Goal: Task Accomplishment & Management: Complete application form

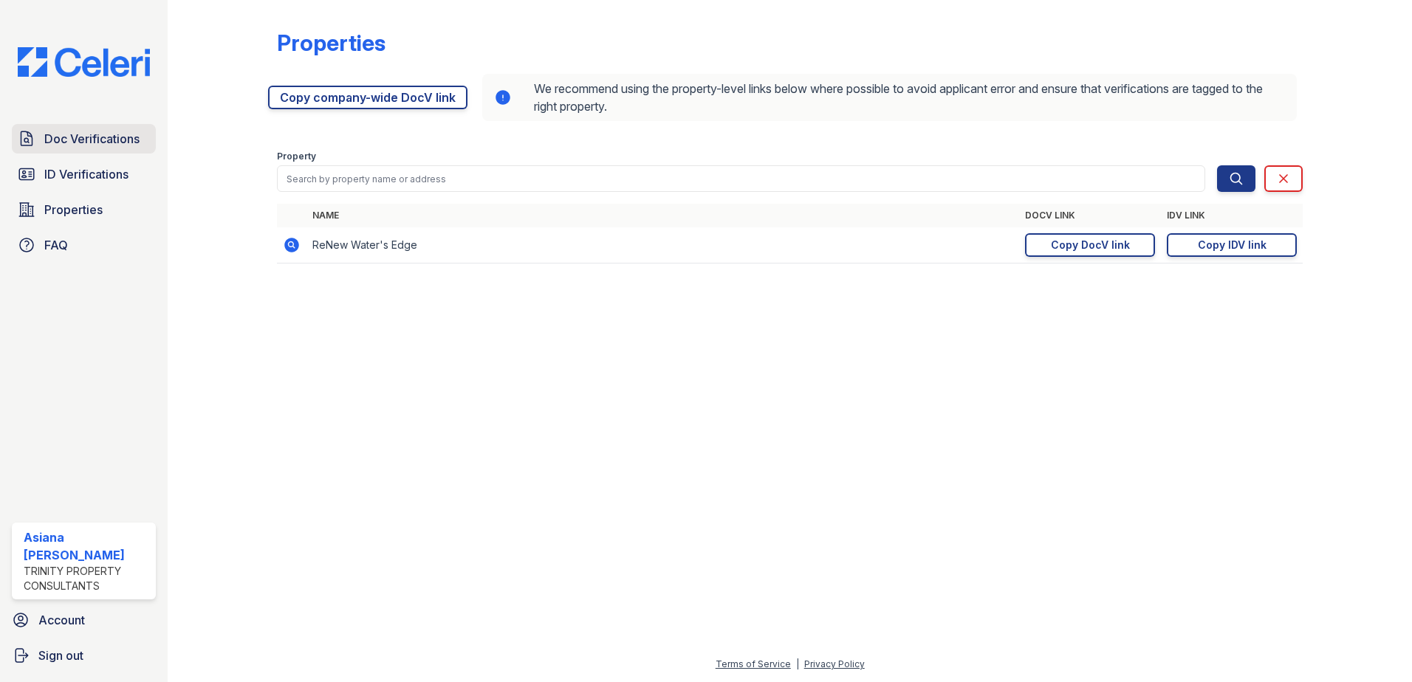
click at [91, 148] on link "Doc Verifications" at bounding box center [84, 139] width 144 height 30
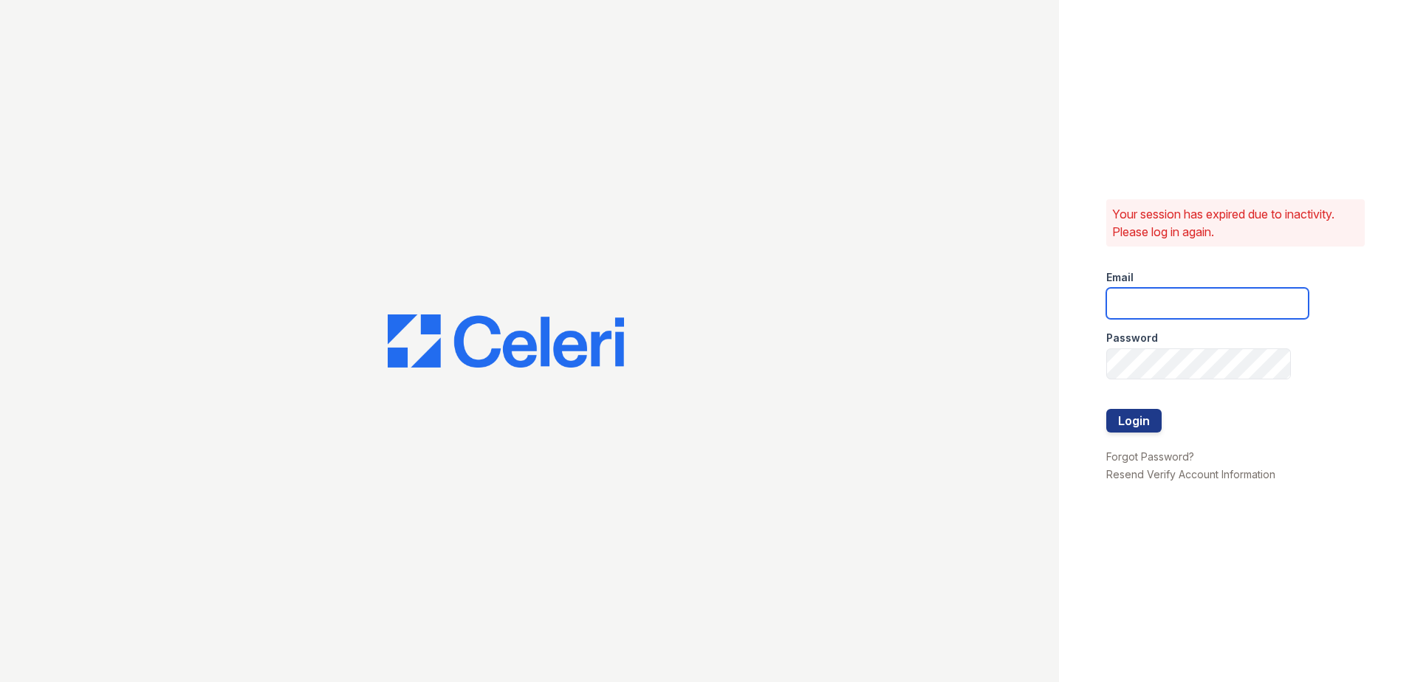
click at [1151, 312] on input "email" at bounding box center [1207, 303] width 202 height 31
type input "acastro@trinity-pm.com"
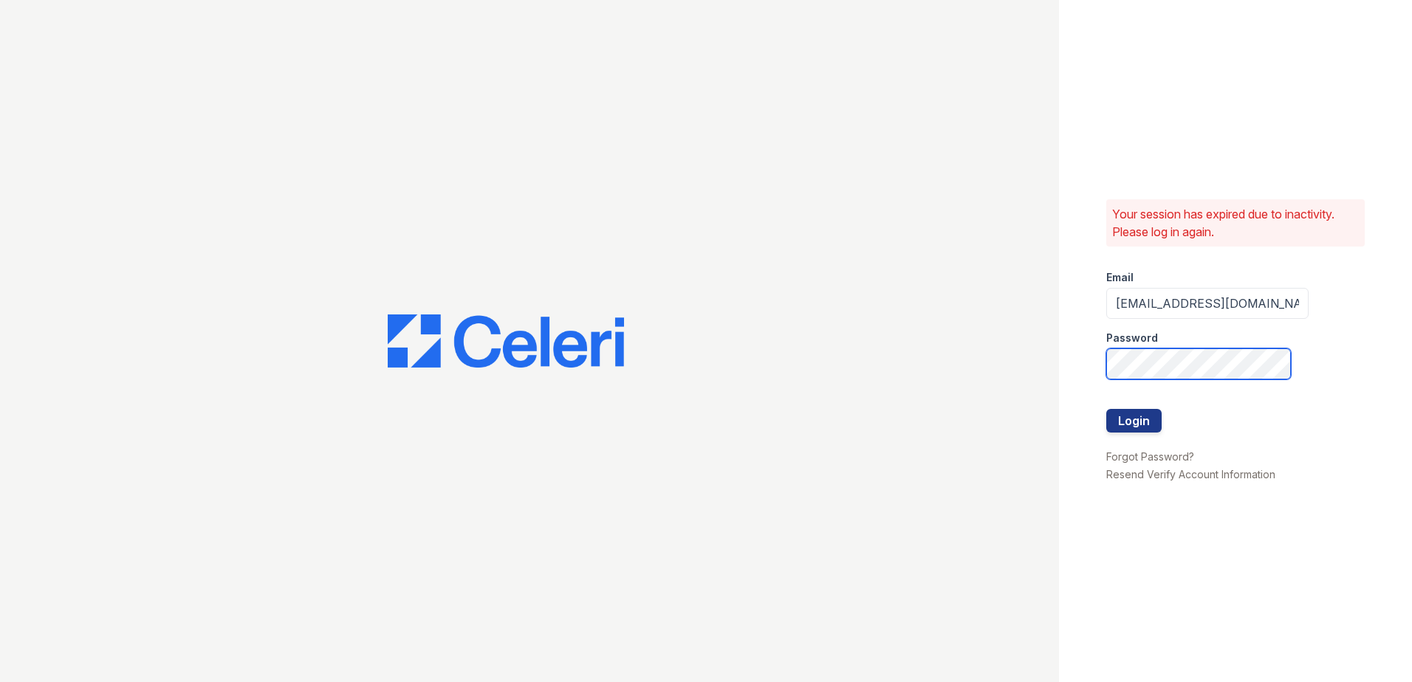
click at [1106, 409] on button "Login" at bounding box center [1133, 421] width 55 height 24
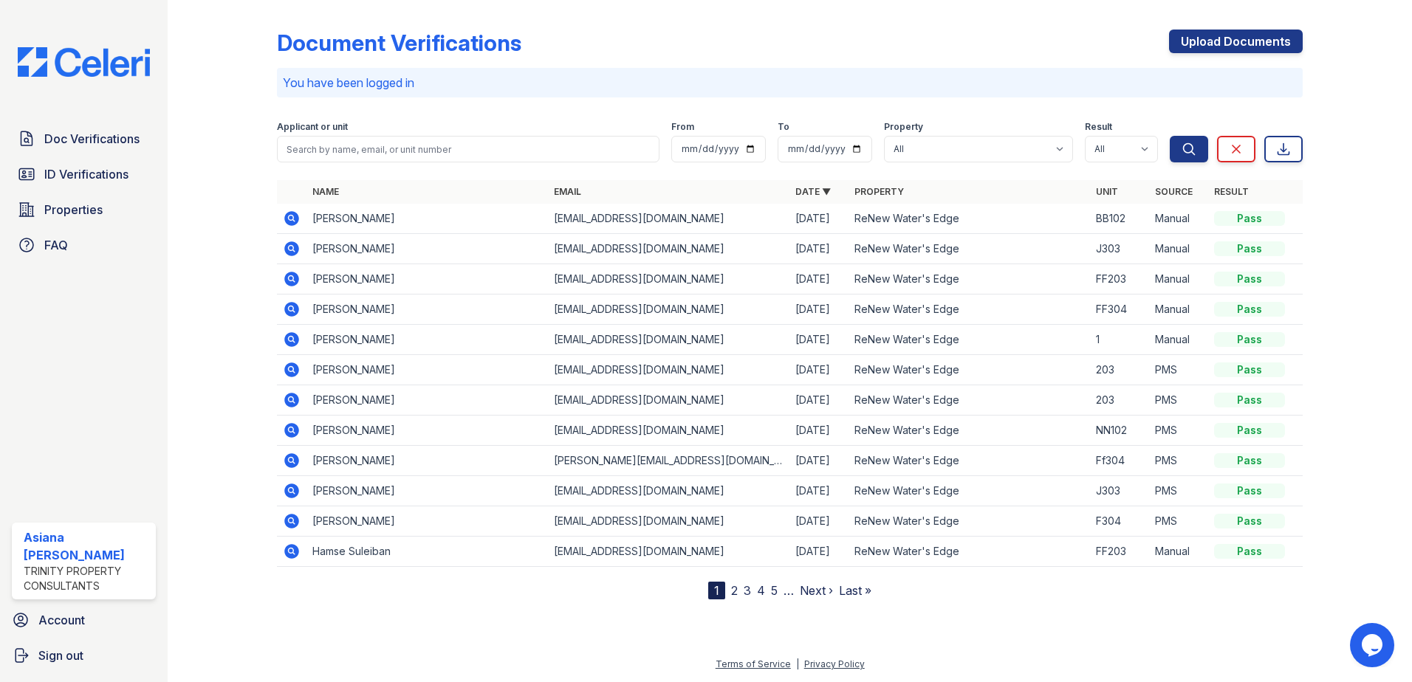
click at [61, 191] on div "Doc Verifications ID Verifications Properties FAQ" at bounding box center [84, 192] width 156 height 136
click at [66, 184] on link "ID Verifications" at bounding box center [84, 174] width 144 height 30
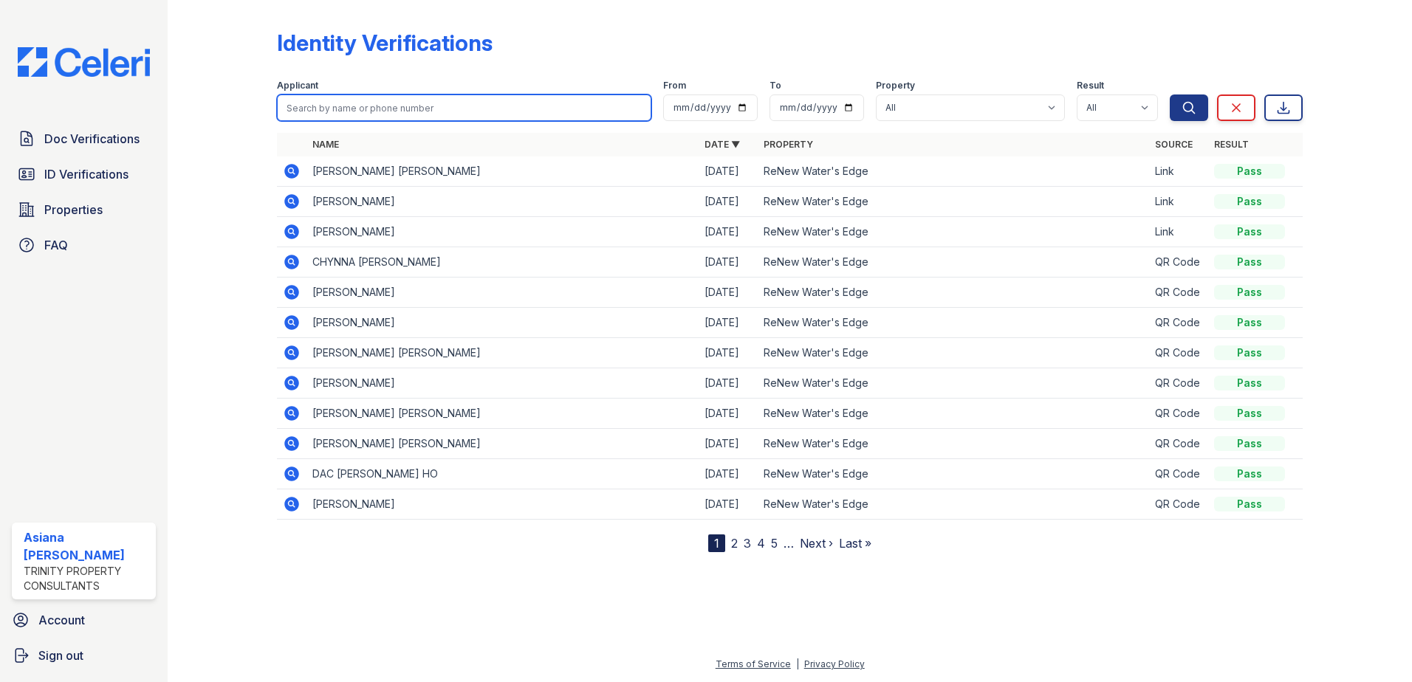
click at [459, 98] on input "search" at bounding box center [464, 107] width 374 height 27
type input "arleen"
click at [1169, 94] on button "Search" at bounding box center [1188, 107] width 38 height 27
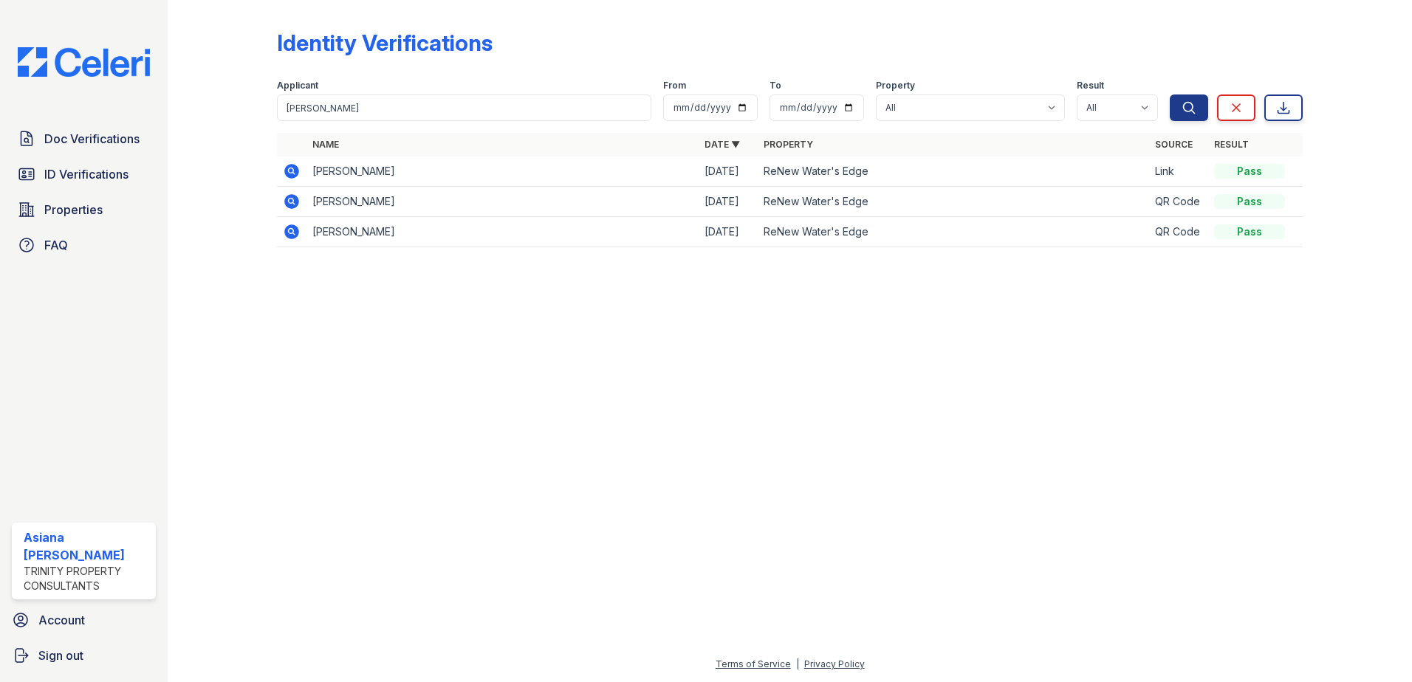
click at [308, 171] on td "[PERSON_NAME]" at bounding box center [502, 172] width 392 height 30
click at [286, 177] on icon at bounding box center [292, 171] width 18 height 18
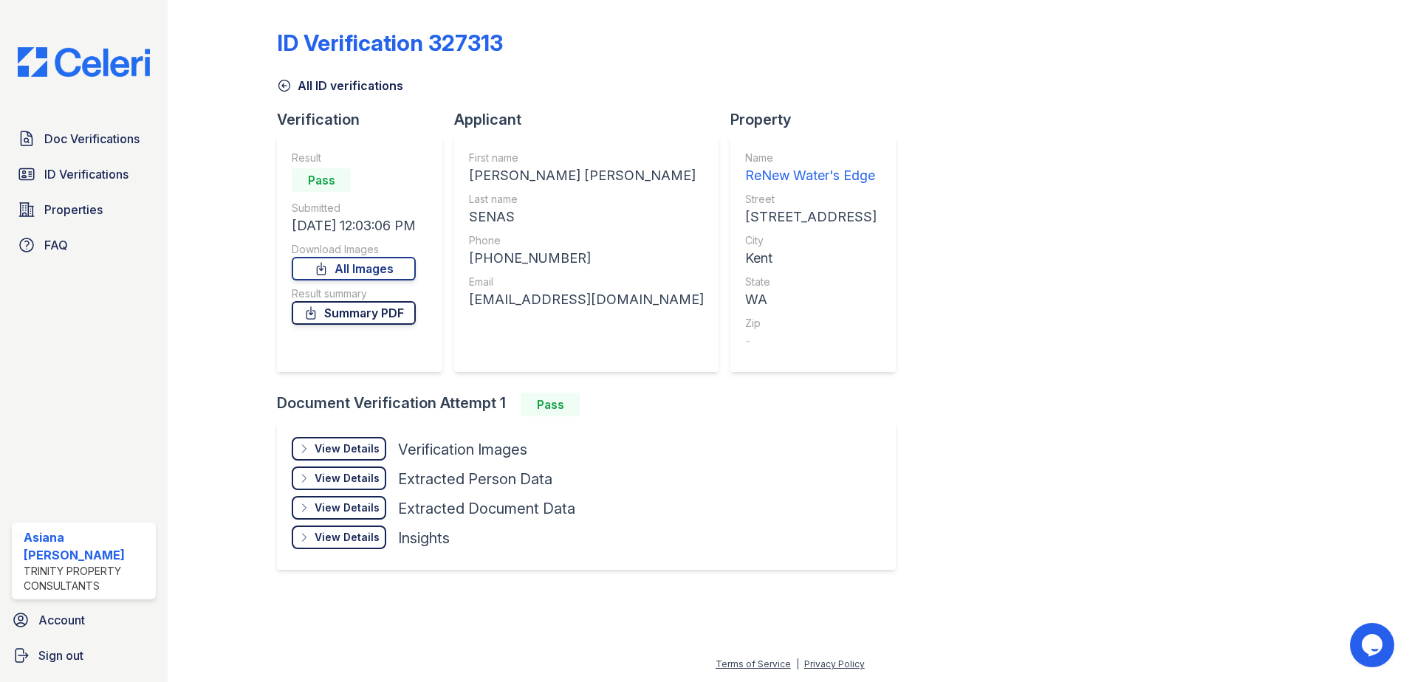
click at [379, 318] on link "Summary PDF" at bounding box center [354, 313] width 124 height 24
click at [92, 164] on link "ID Verifications" at bounding box center [84, 174] width 144 height 30
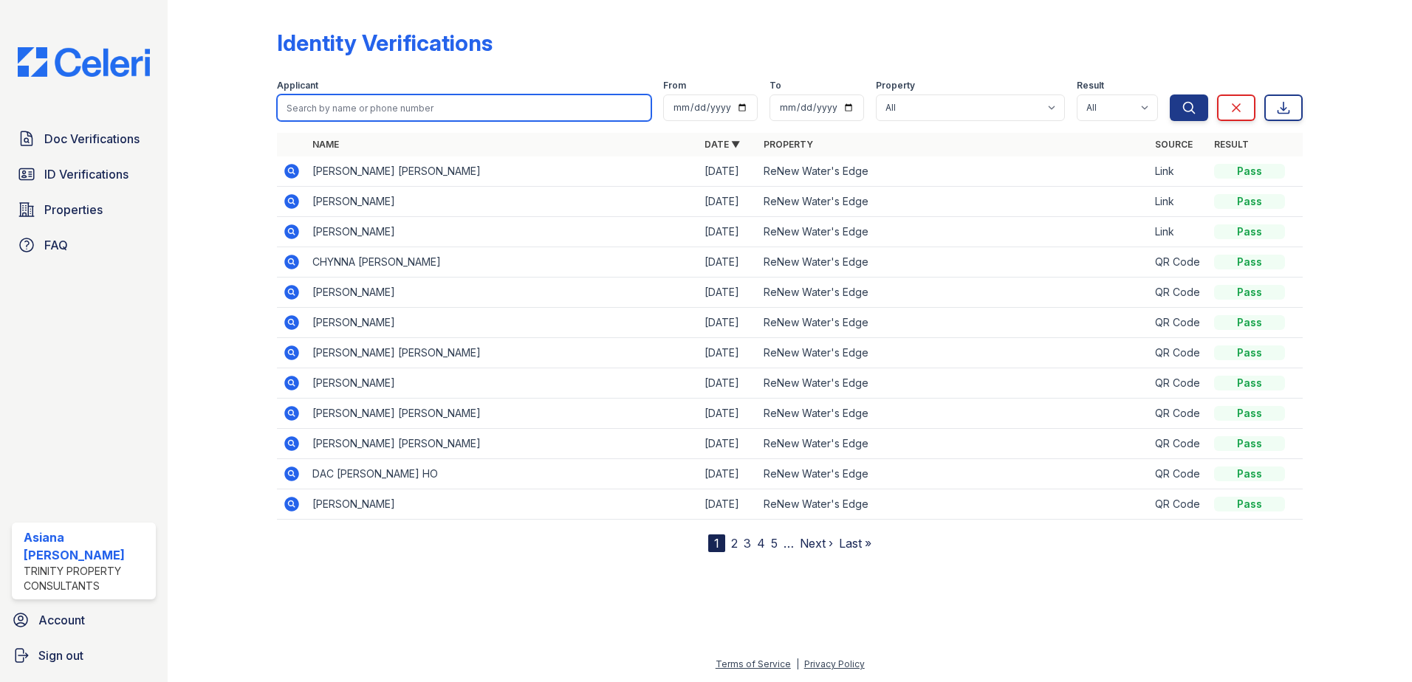
click at [571, 106] on input "search" at bounding box center [464, 107] width 374 height 27
type input "john oyoo"
click at [1169, 94] on button "Search" at bounding box center [1188, 107] width 38 height 27
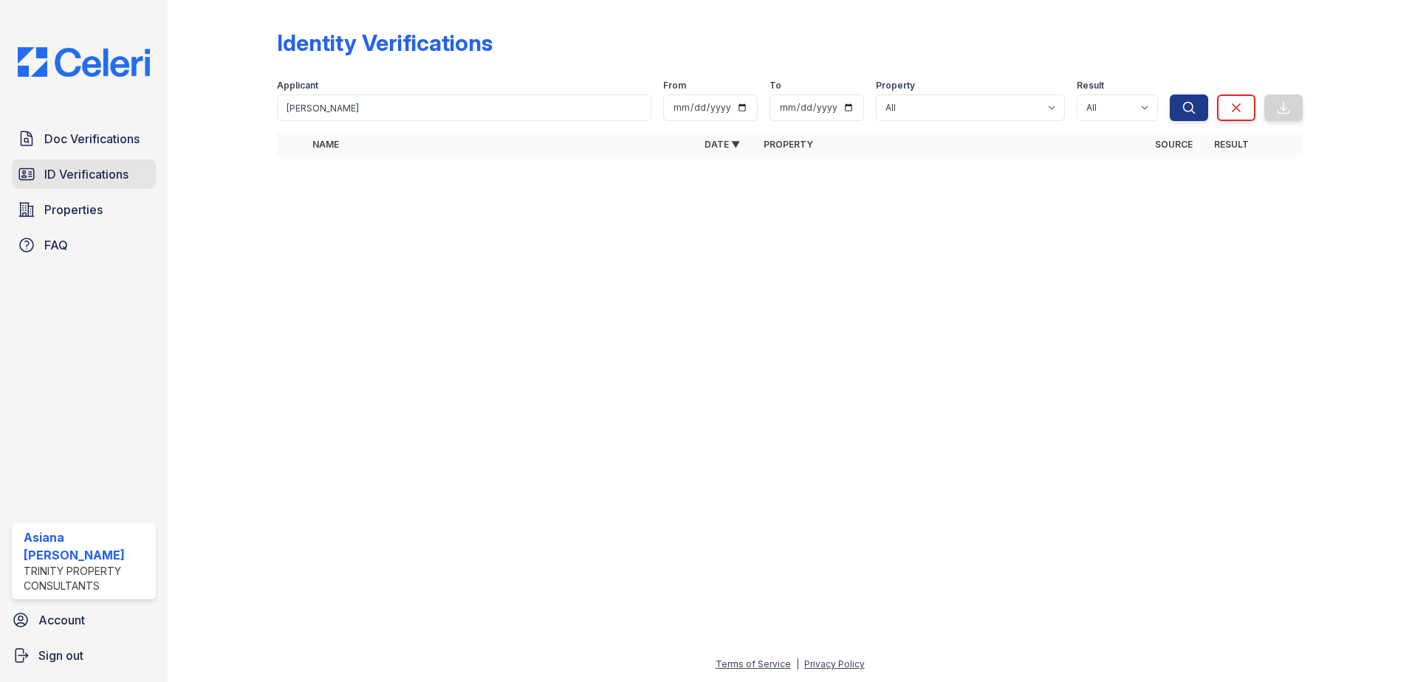
click at [72, 176] on span "ID Verifications" at bounding box center [86, 174] width 84 height 18
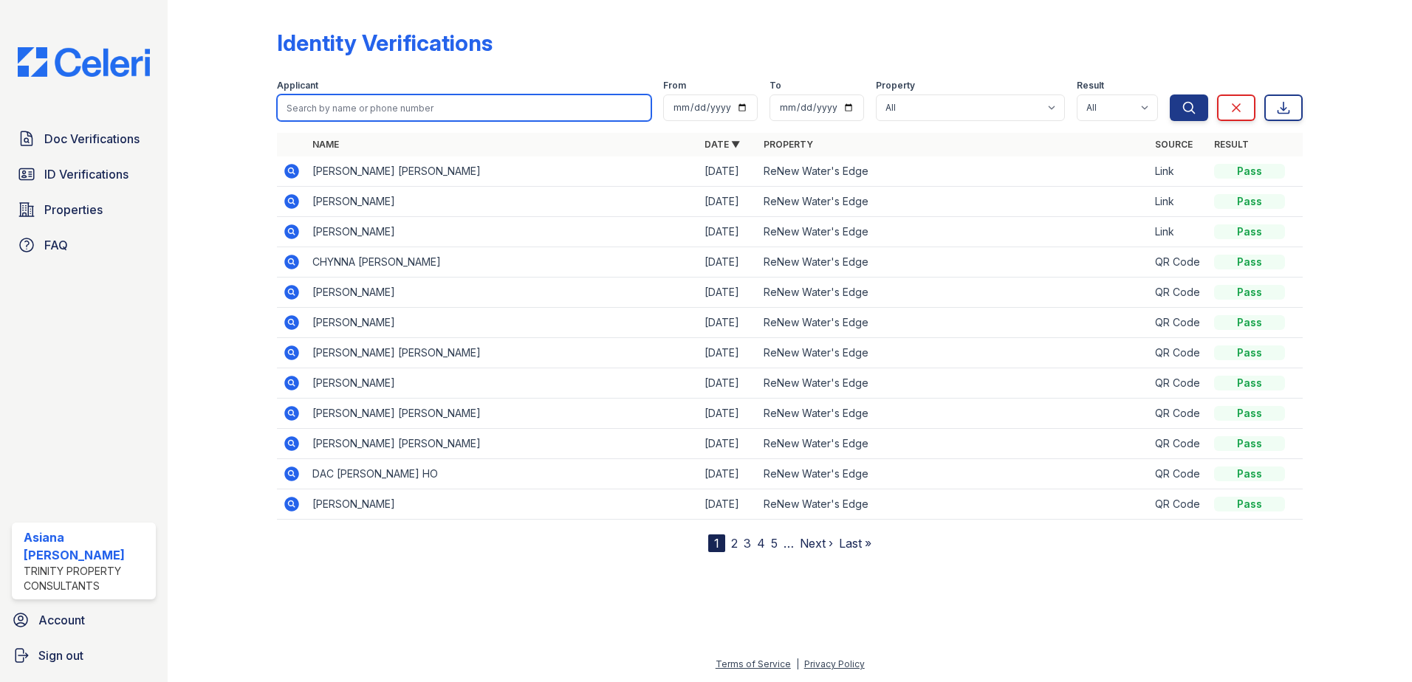
click at [375, 103] on input "search" at bounding box center [464, 107] width 374 height 27
type input "john oyoo"
click at [1169, 94] on button "Search" at bounding box center [1188, 107] width 38 height 27
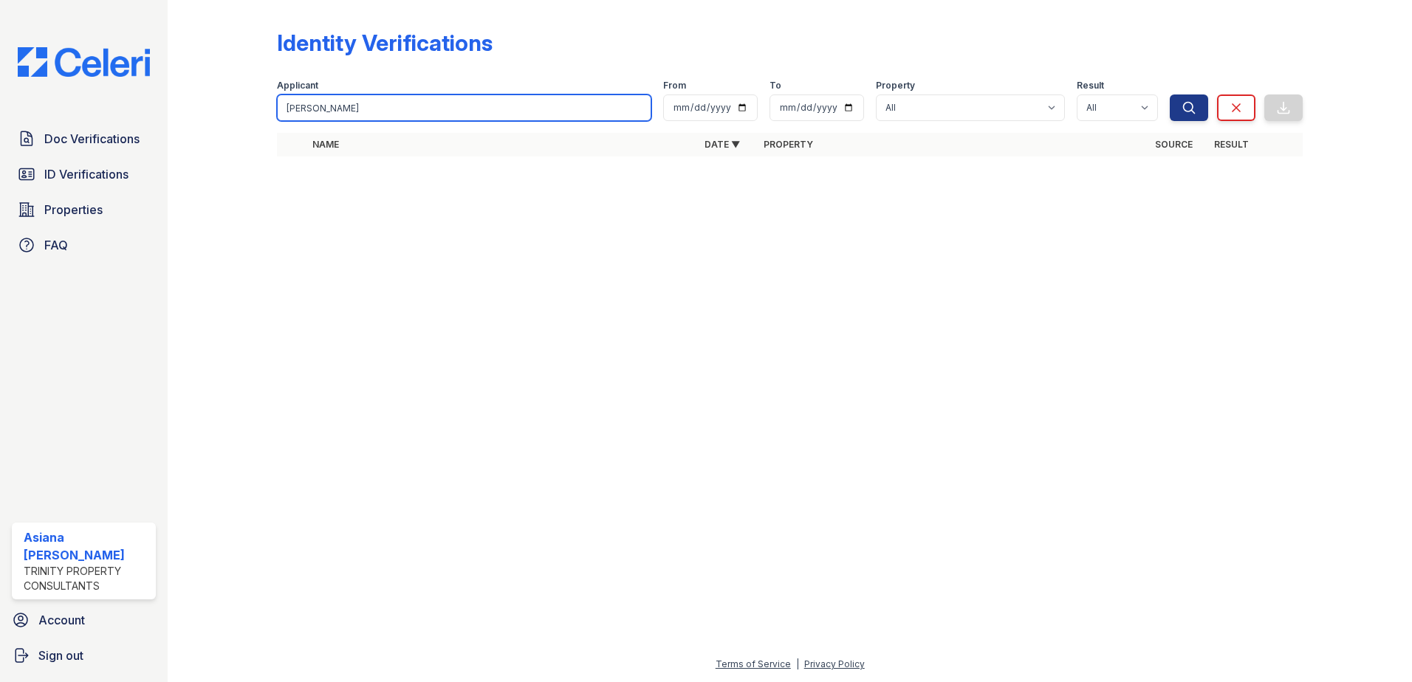
click at [375, 103] on input "john oyoo" at bounding box center [464, 107] width 374 height 27
type input "oyoo"
click at [1169, 94] on button "Search" at bounding box center [1188, 107] width 38 height 27
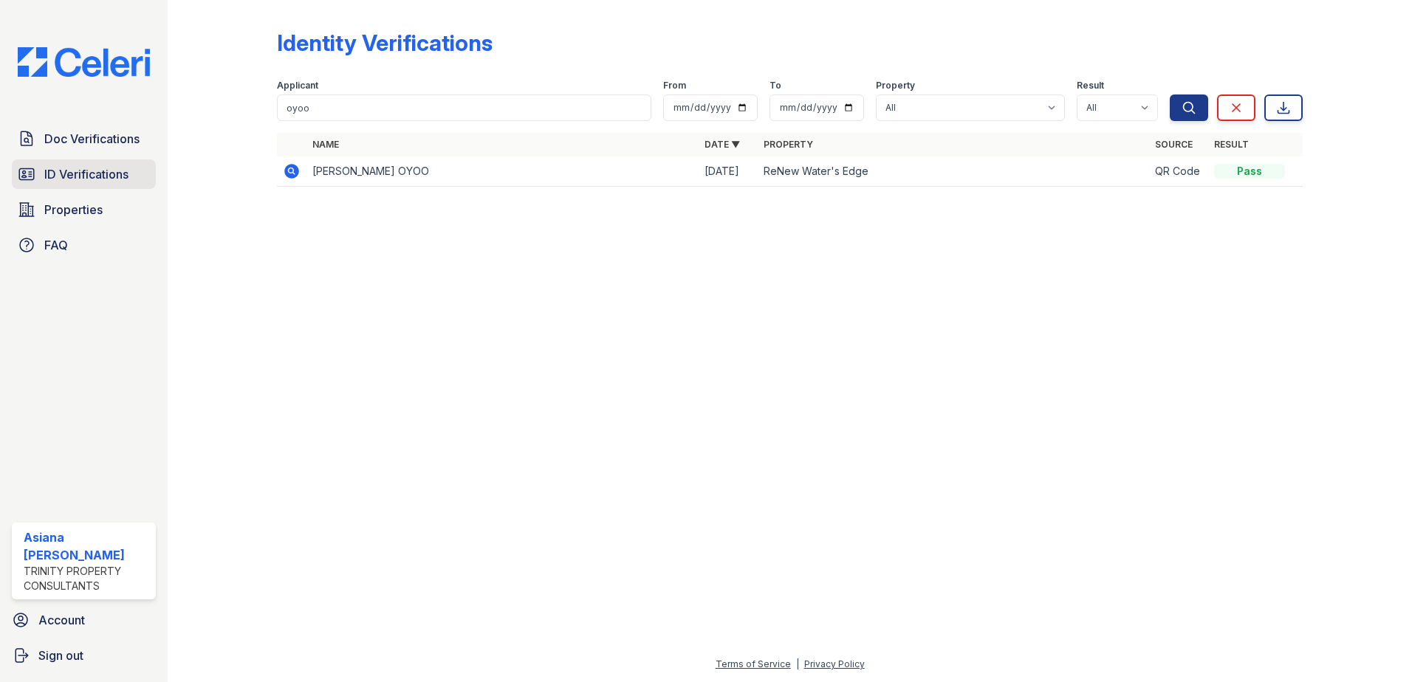
click at [94, 168] on span "ID Verifications" at bounding box center [86, 174] width 84 height 18
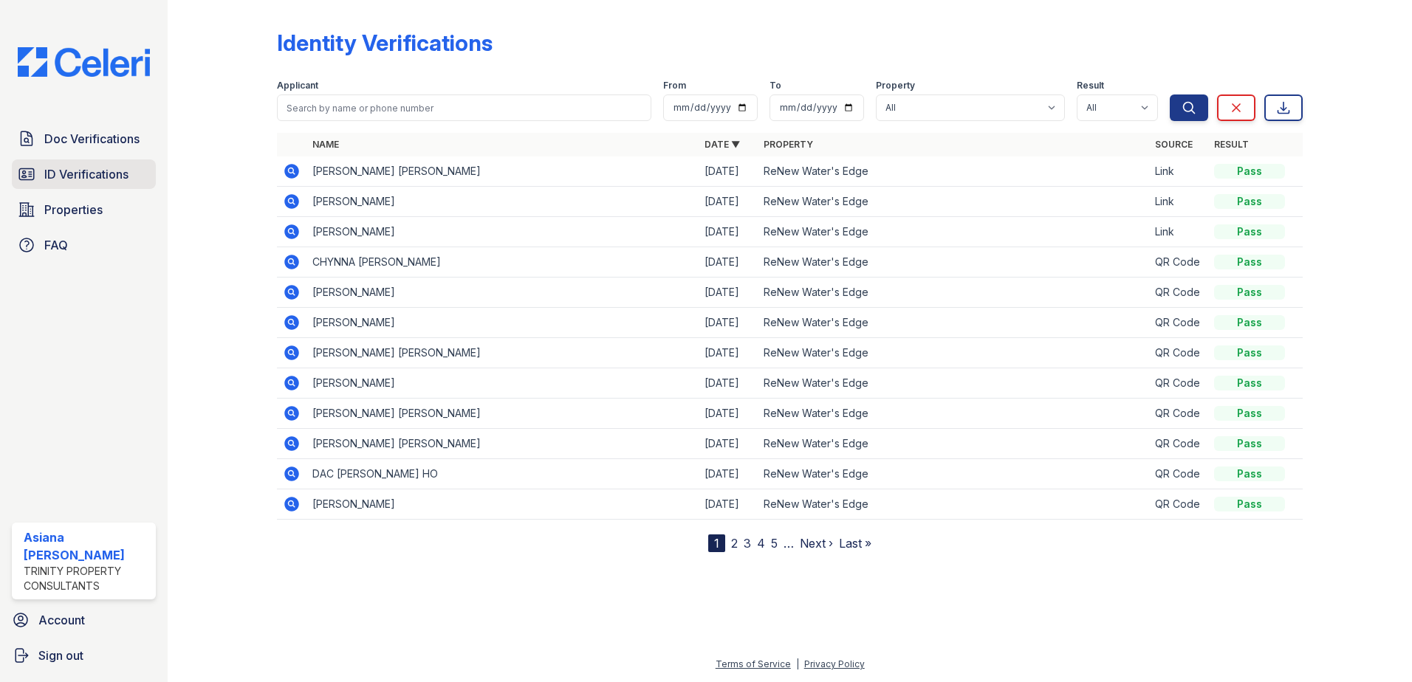
click at [80, 176] on span "ID Verifications" at bounding box center [86, 174] width 84 height 18
click at [74, 207] on span "Properties" at bounding box center [73, 210] width 58 height 18
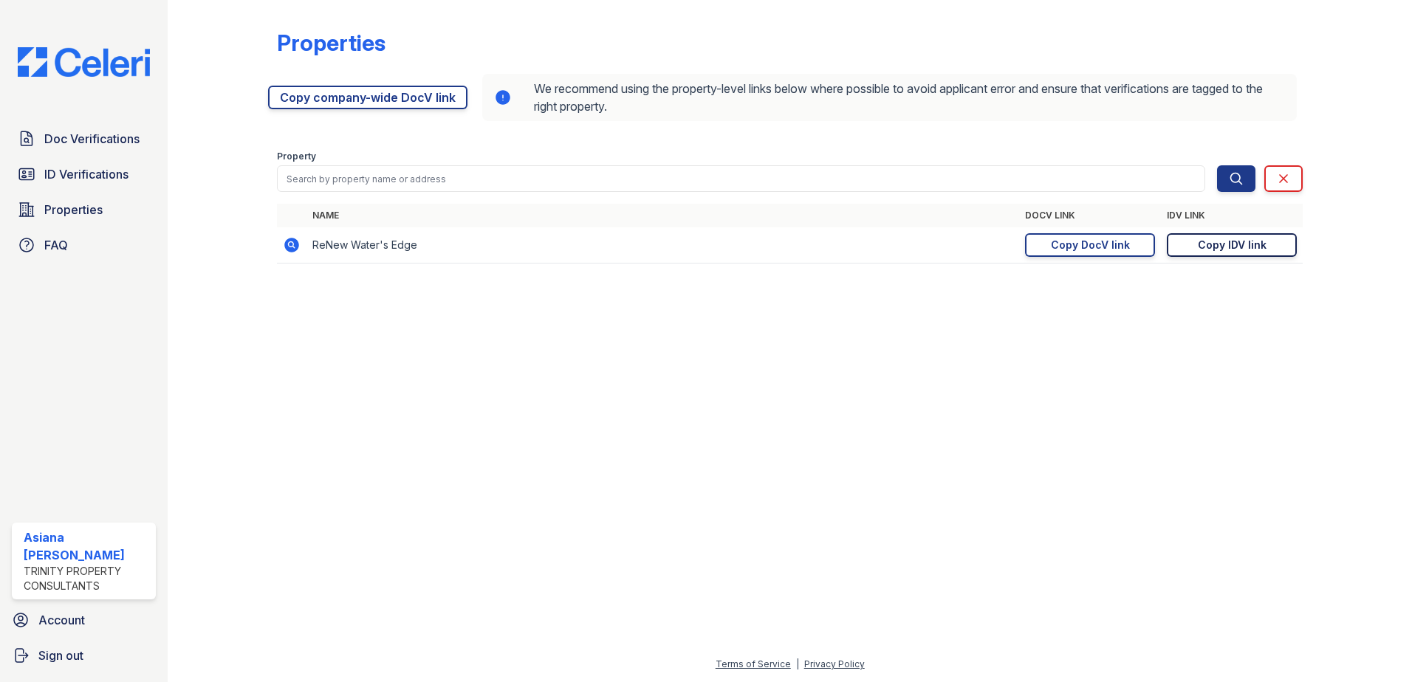
click at [1223, 251] on div "Copy IDV link" at bounding box center [1231, 245] width 69 height 15
click at [448, 292] on div "Properties https://app.getceleri.com/6e5c3bf3-2dc2-4e79-bfe5-feac4f70d48d/submi…" at bounding box center [789, 151] width 1197 height 302
click at [92, 178] on span "ID Verifications" at bounding box center [86, 174] width 84 height 18
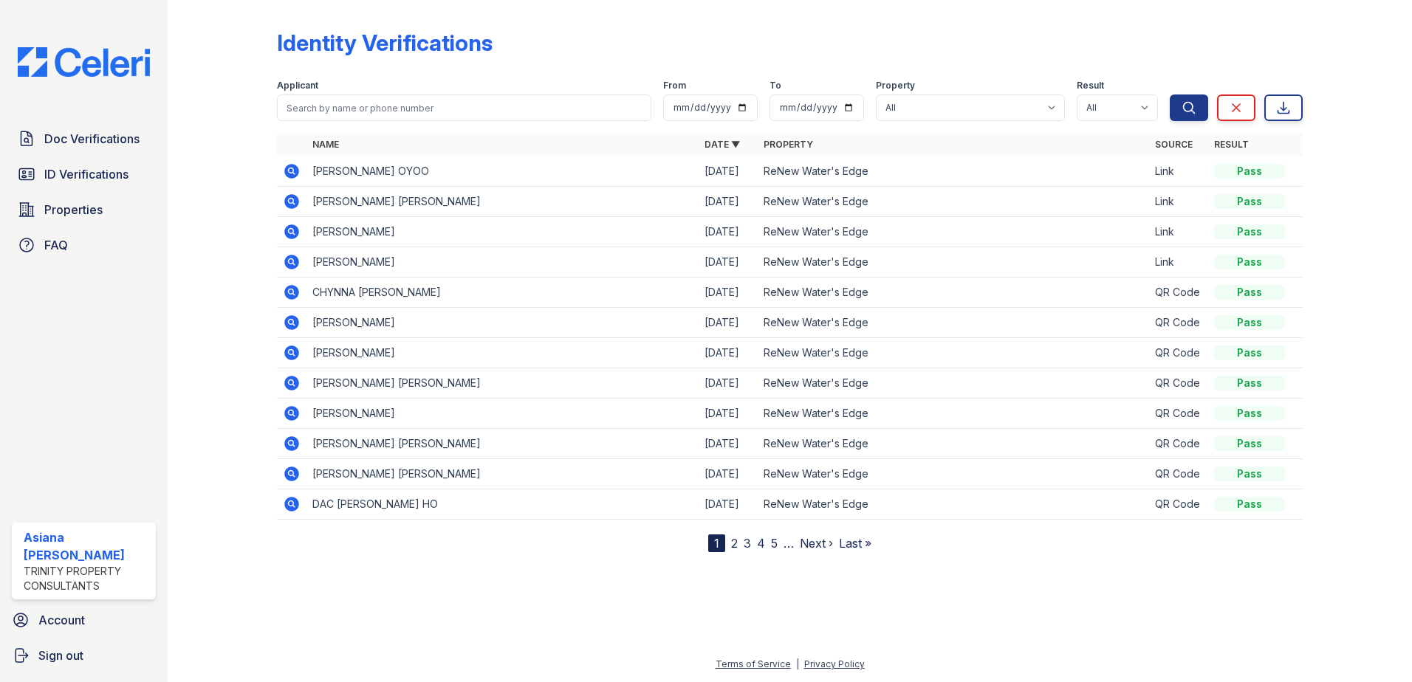
click at [579, 165] on td "JOHN OPIYO OYOO" at bounding box center [502, 172] width 392 height 30
click at [281, 168] on td at bounding box center [292, 172] width 30 height 30
click at [297, 170] on icon at bounding box center [291, 171] width 15 height 15
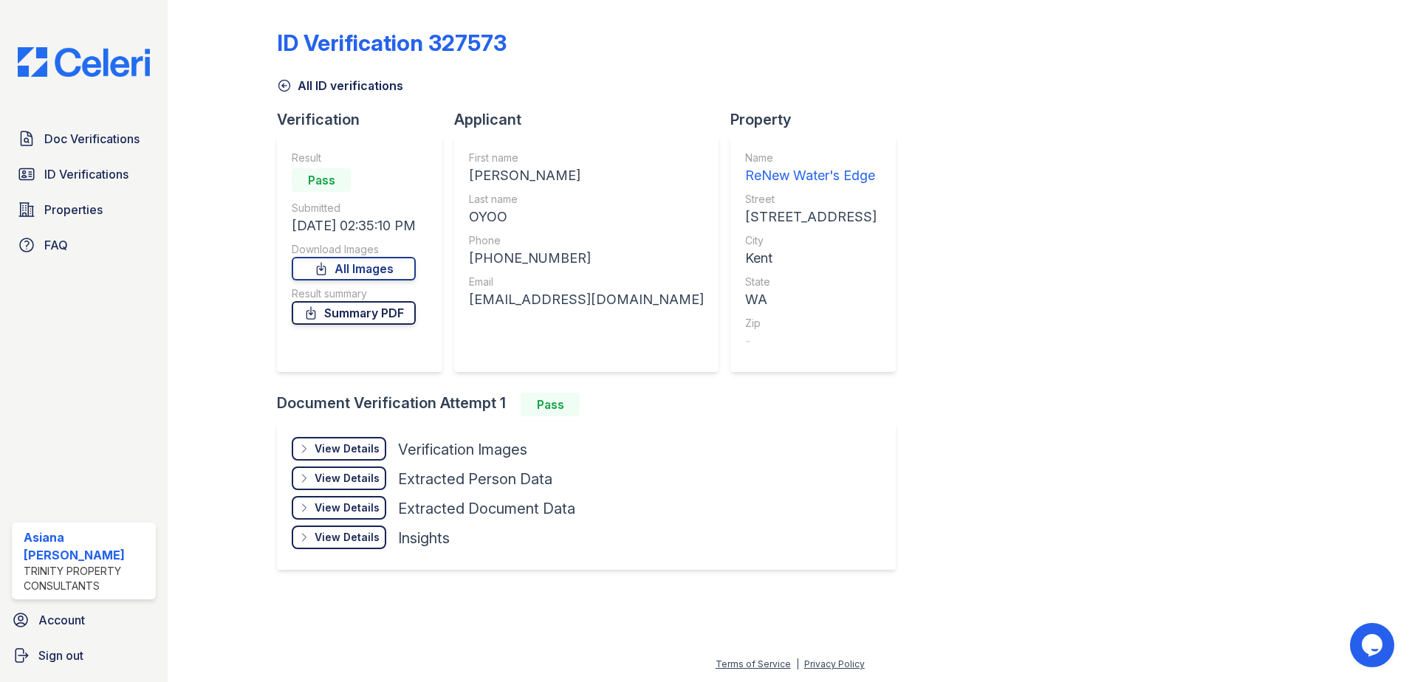
click at [355, 305] on link "Summary PDF" at bounding box center [354, 313] width 124 height 24
click at [999, 236] on div "ID Verification 327573 All ID verifications Verification Result Pass Submitted …" at bounding box center [789, 298] width 1025 height 585
click at [355, 317] on link "Summary PDF" at bounding box center [354, 313] width 124 height 24
click at [336, 453] on div "View Details" at bounding box center [347, 448] width 65 height 15
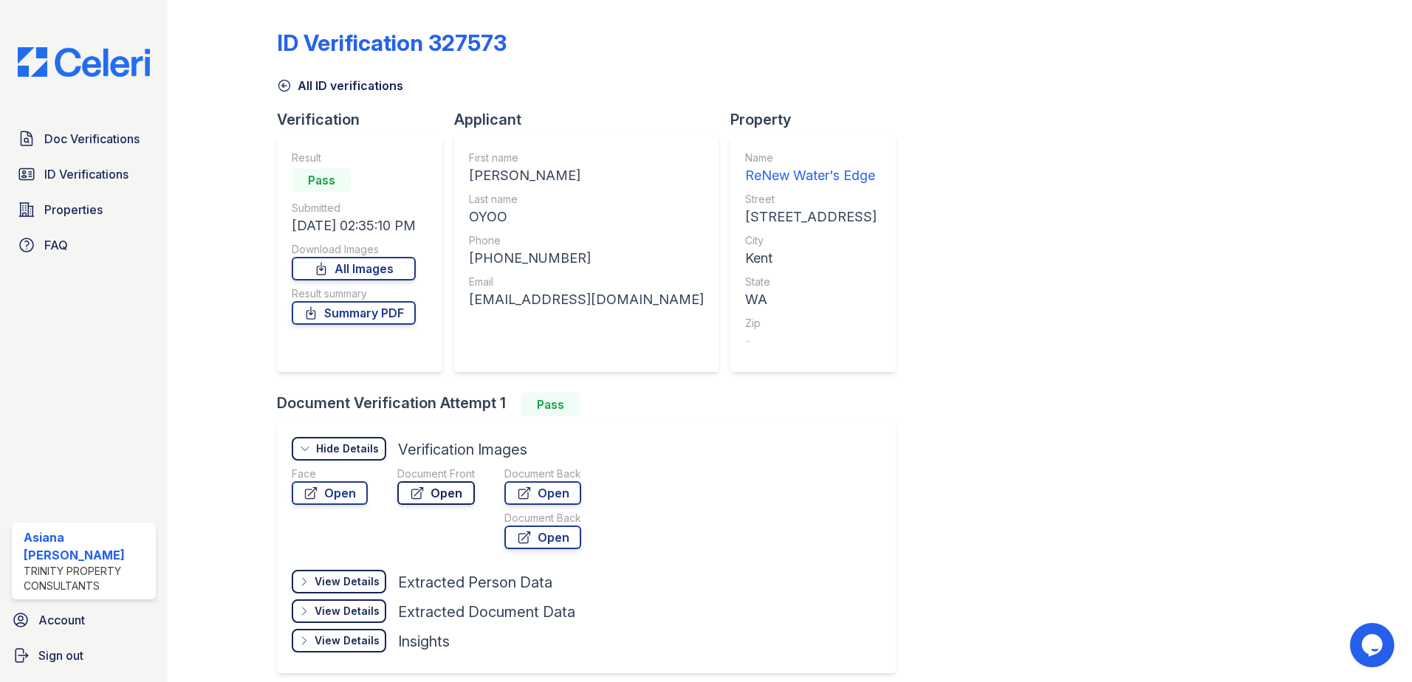
click at [443, 493] on link "Open" at bounding box center [436, 493] width 78 height 24
click at [82, 138] on span "Doc Verifications" at bounding box center [91, 139] width 95 height 18
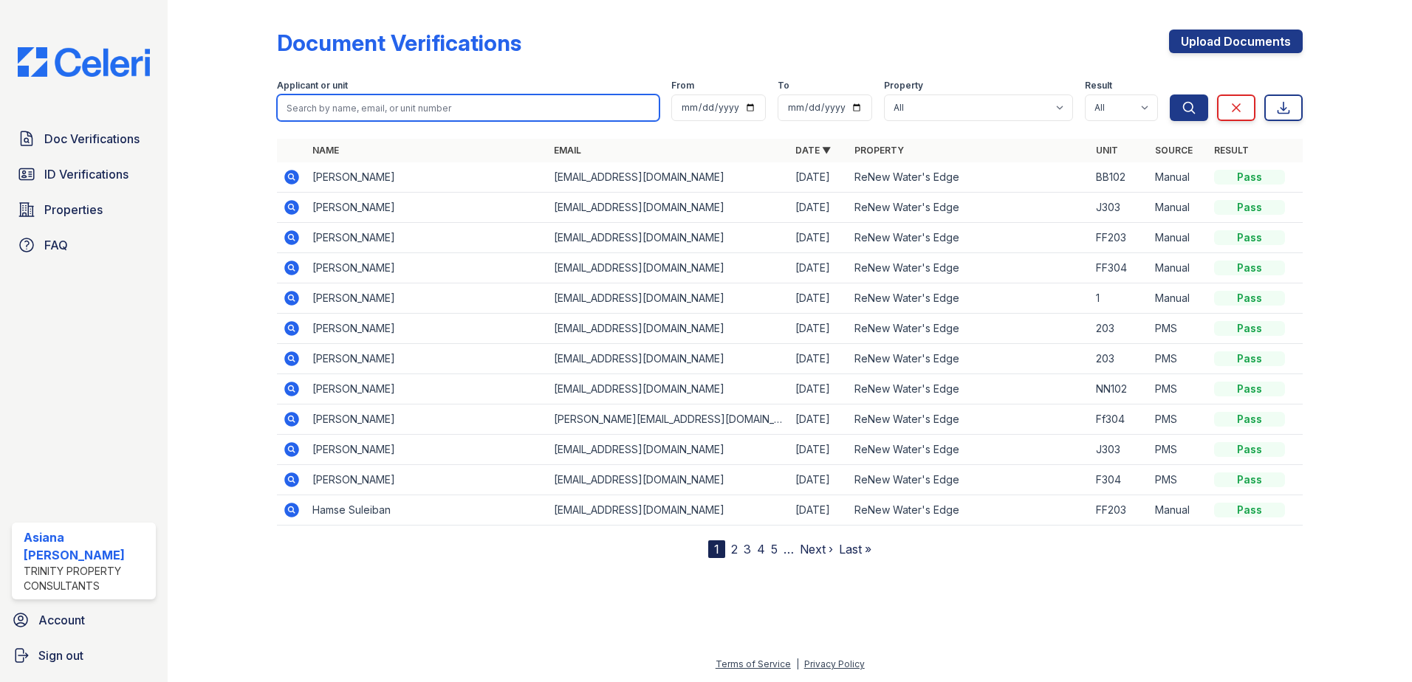
click at [330, 104] on input "search" at bounding box center [468, 107] width 382 height 27
type input "oyoo"
click at [1169, 94] on button "Search" at bounding box center [1188, 107] width 38 height 27
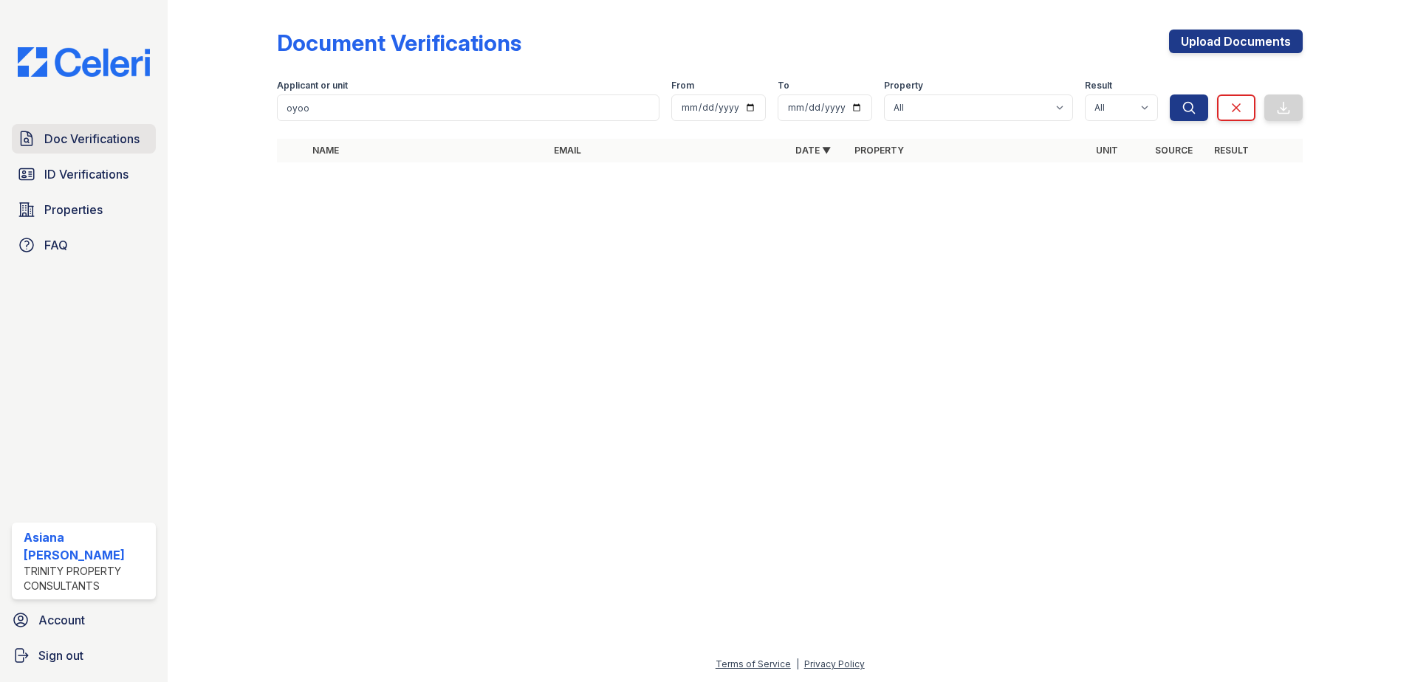
click at [90, 151] on link "Doc Verifications" at bounding box center [84, 139] width 144 height 30
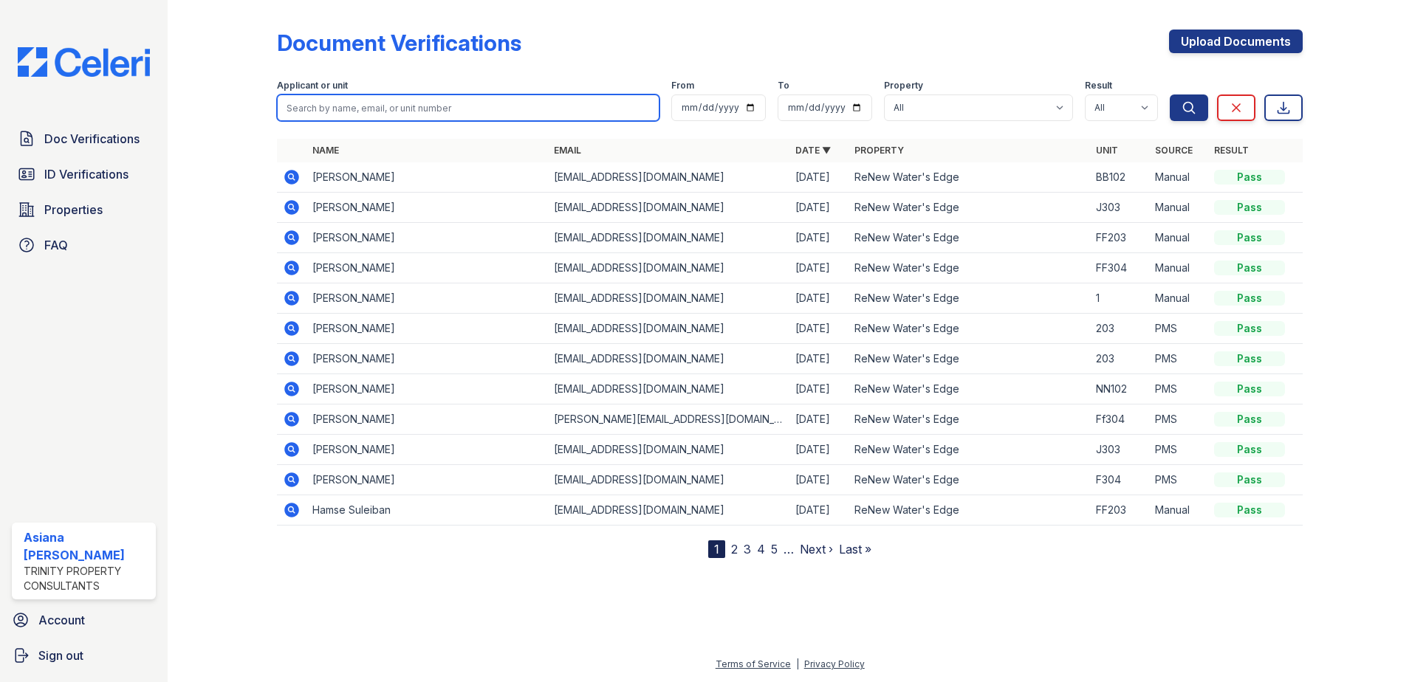
click at [374, 98] on input "search" at bounding box center [468, 107] width 382 height 27
click at [395, 105] on input "search" at bounding box center [468, 107] width 382 height 27
type input "[PERSON_NAME]"
click at [1169, 94] on button "Search" at bounding box center [1188, 107] width 38 height 27
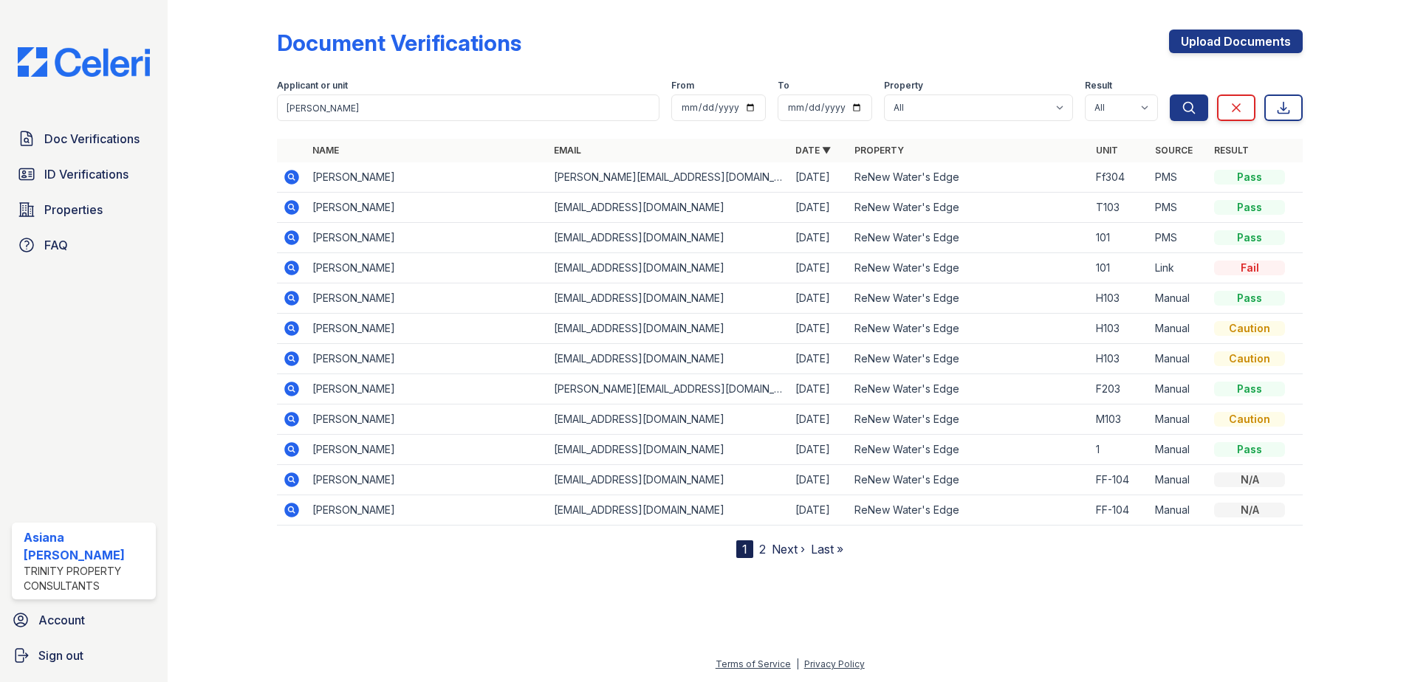
click at [360, 135] on div at bounding box center [789, 136] width 1025 height 6
click at [360, 112] on input "john" at bounding box center [468, 107] width 382 height 27
type input "john yoo"
click at [1169, 94] on button "Search" at bounding box center [1188, 107] width 38 height 27
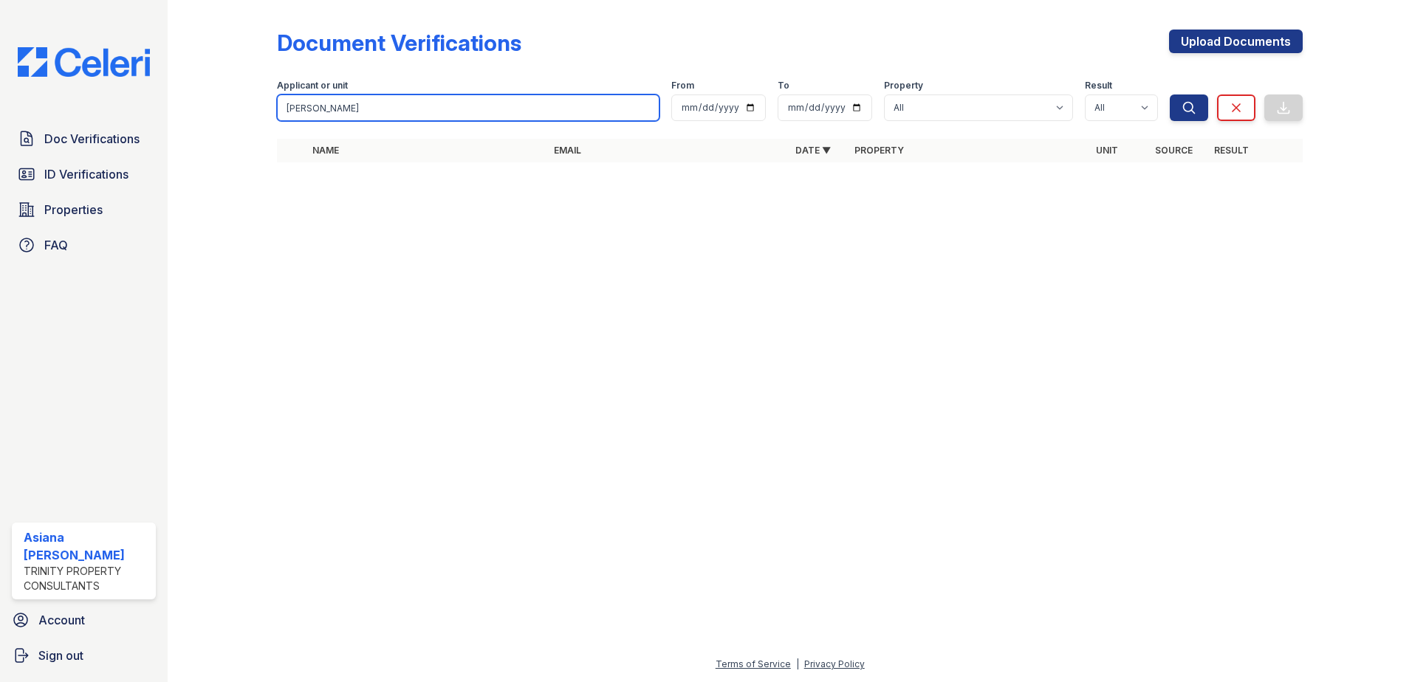
click at [307, 111] on input "john yoo" at bounding box center [468, 107] width 382 height 27
type input "john oyoo"
click at [1169, 94] on button "Search" at bounding box center [1188, 107] width 38 height 27
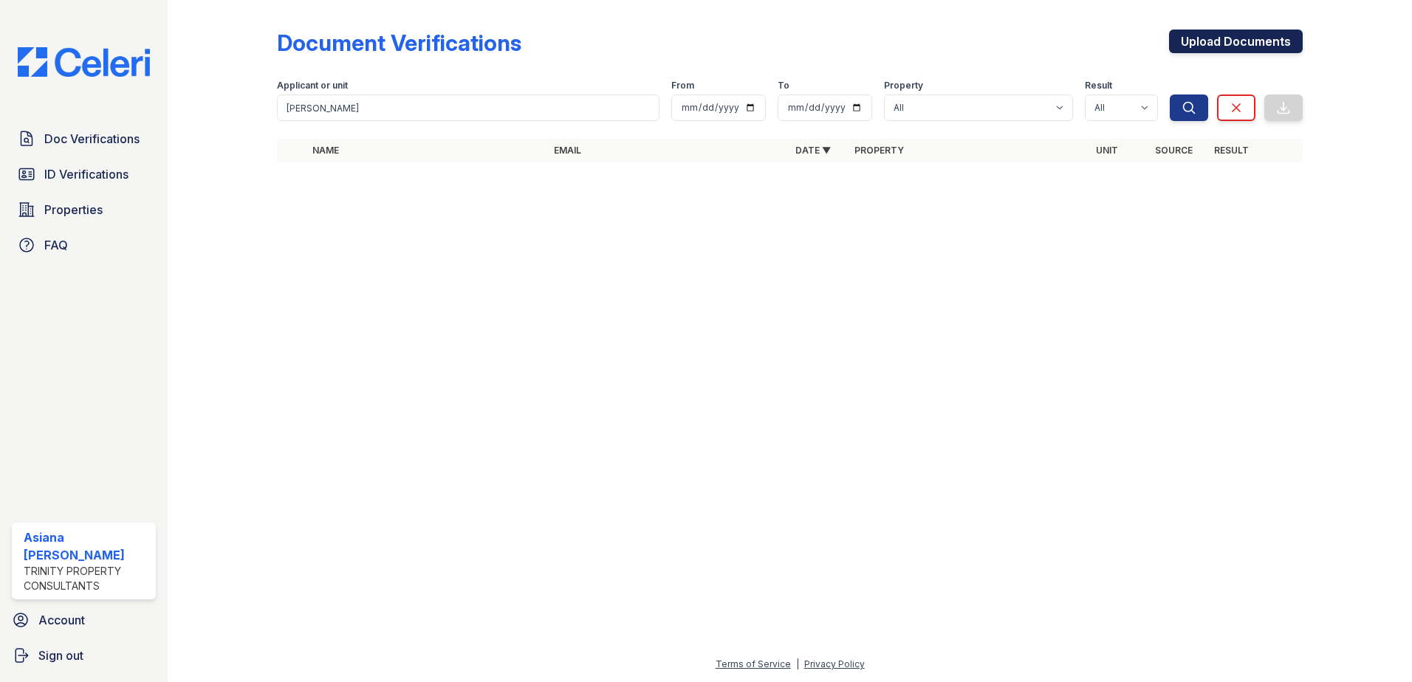
click at [1274, 49] on link "Upload Documents" at bounding box center [1236, 42] width 134 height 24
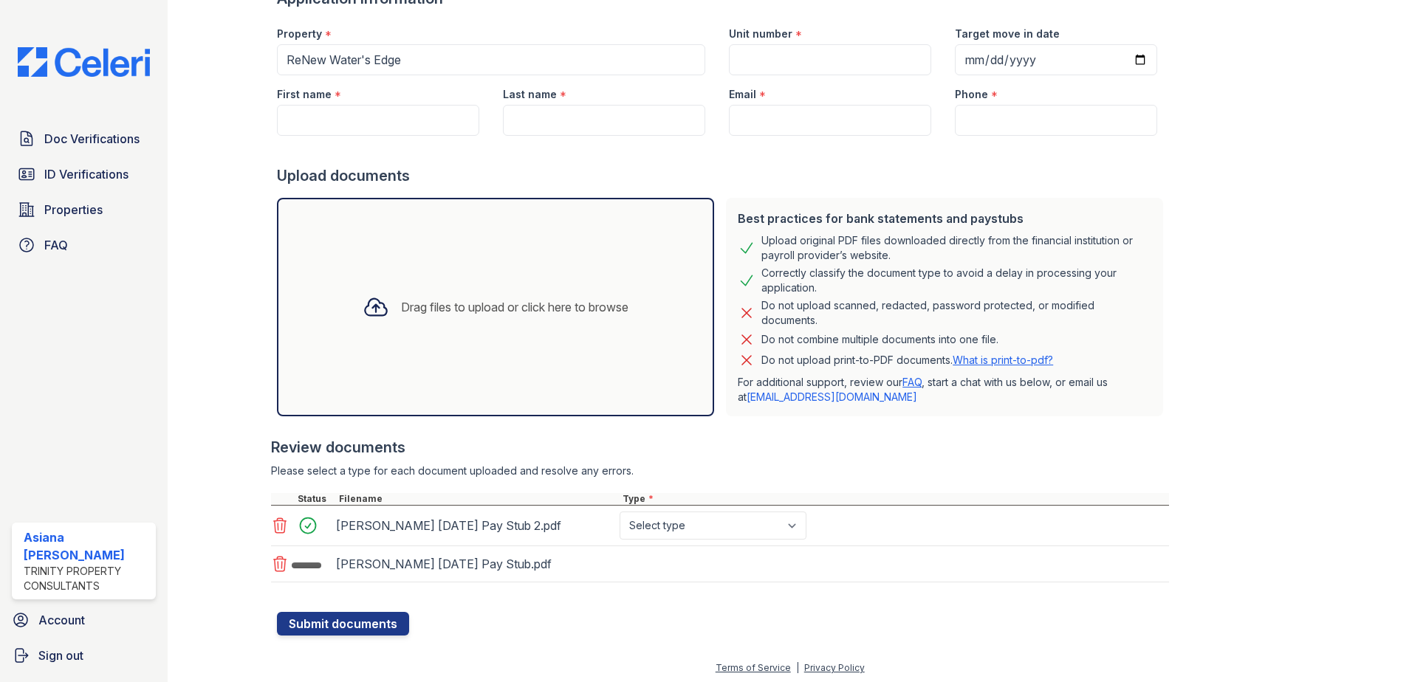
scroll to position [125, 0]
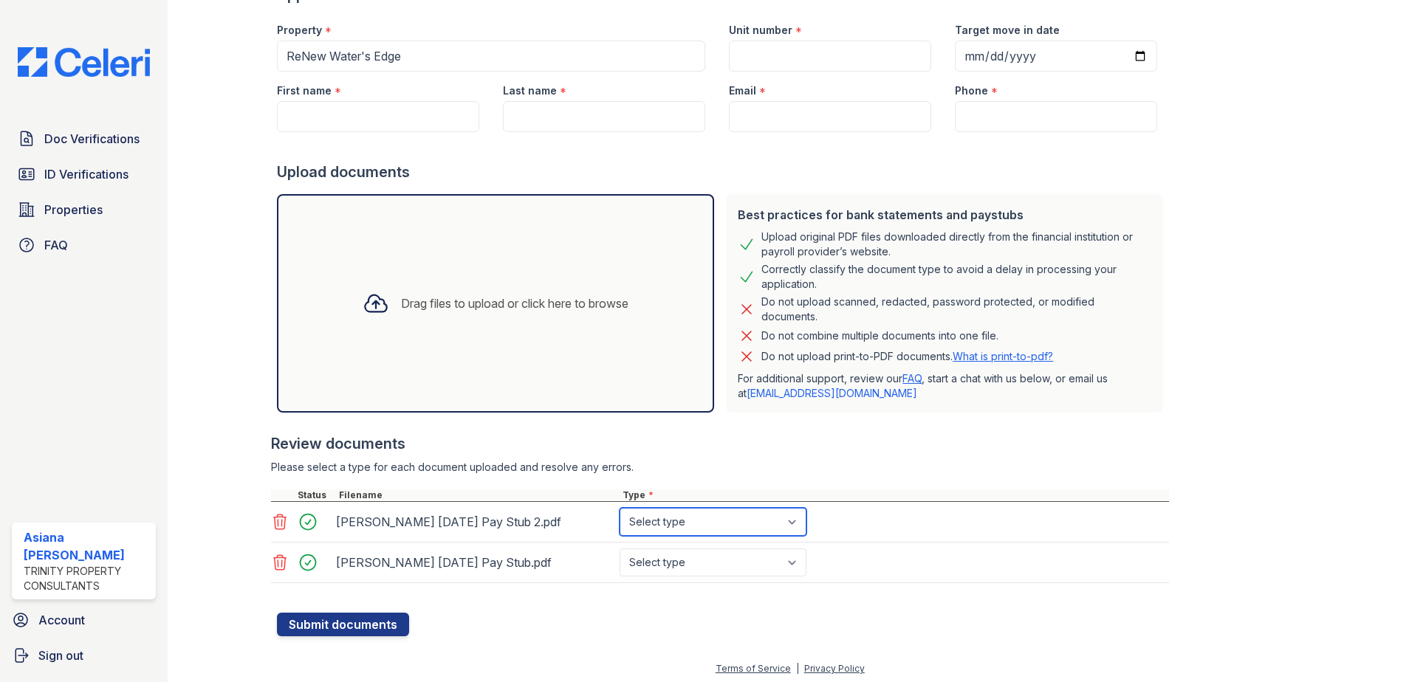
click at [674, 518] on select "Select type Paystub Bank Statement Offer Letter Tax Documents Benefit Award Let…" at bounding box center [712, 522] width 187 height 28
click at [696, 535] on select "Select type Paystub Bank Statement Offer Letter Tax Documents Benefit Award Let…" at bounding box center [712, 522] width 187 height 28
select select "paystub"
click at [619, 508] on select "Select type Paystub Bank Statement Offer Letter Tax Documents Benefit Award Let…" at bounding box center [712, 522] width 187 height 28
click at [667, 563] on select "Select type Paystub Bank Statement Offer Letter Tax Documents Benefit Award Let…" at bounding box center [712, 563] width 187 height 28
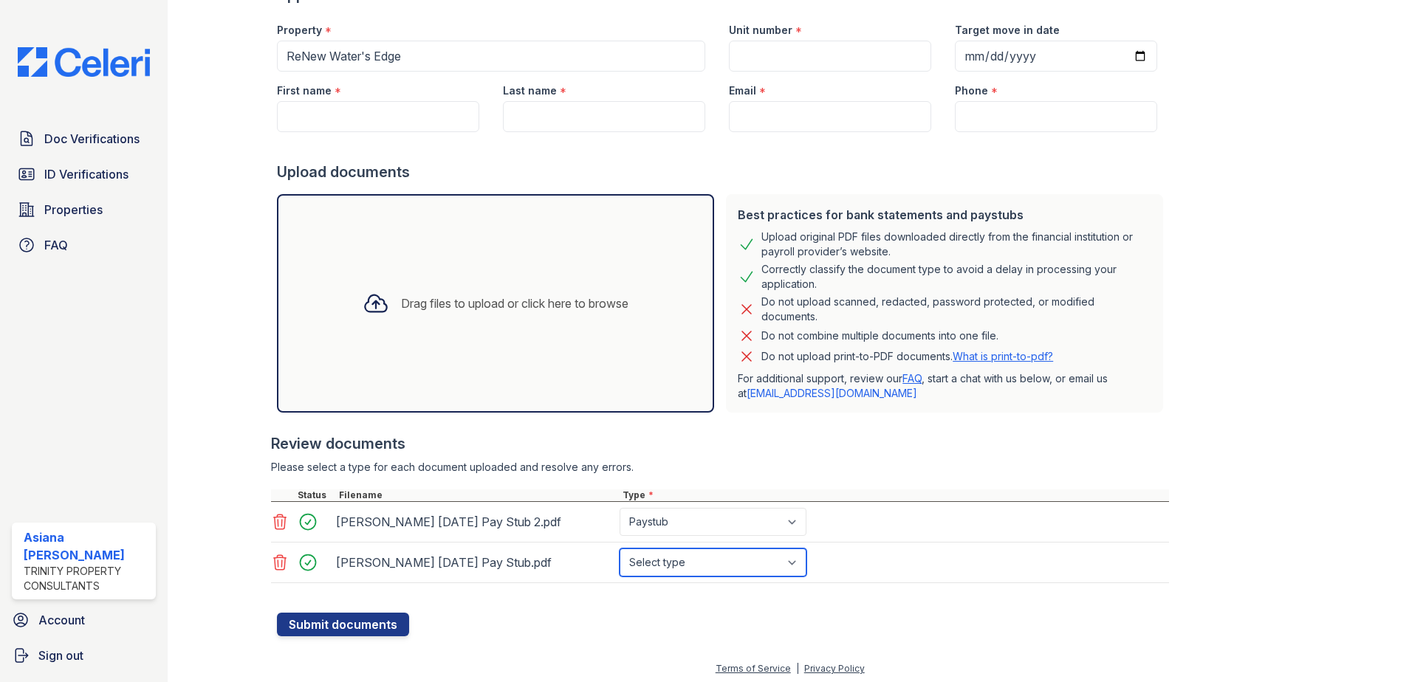
select select "paystub"
click at [619, 549] on select "Select type Paystub Bank Statement Offer Letter Tax Documents Benefit Award Let…" at bounding box center [712, 563] width 187 height 28
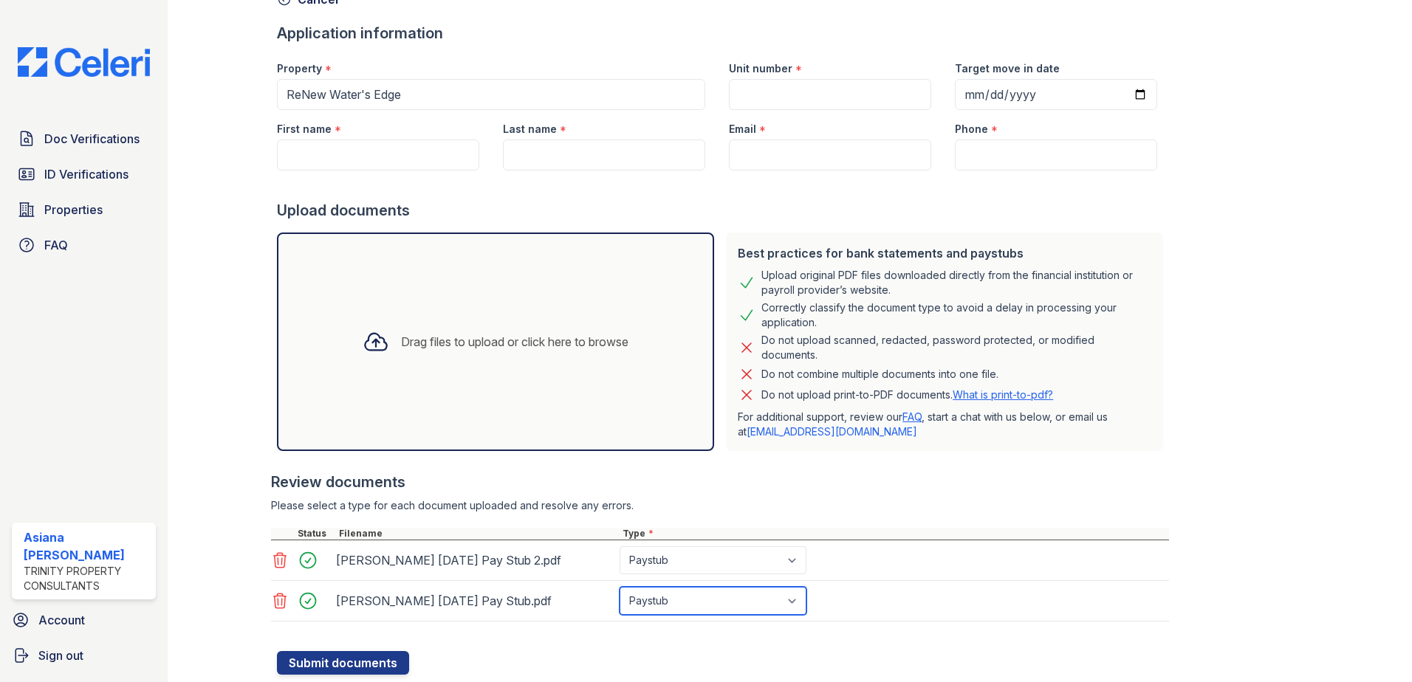
scroll to position [0, 0]
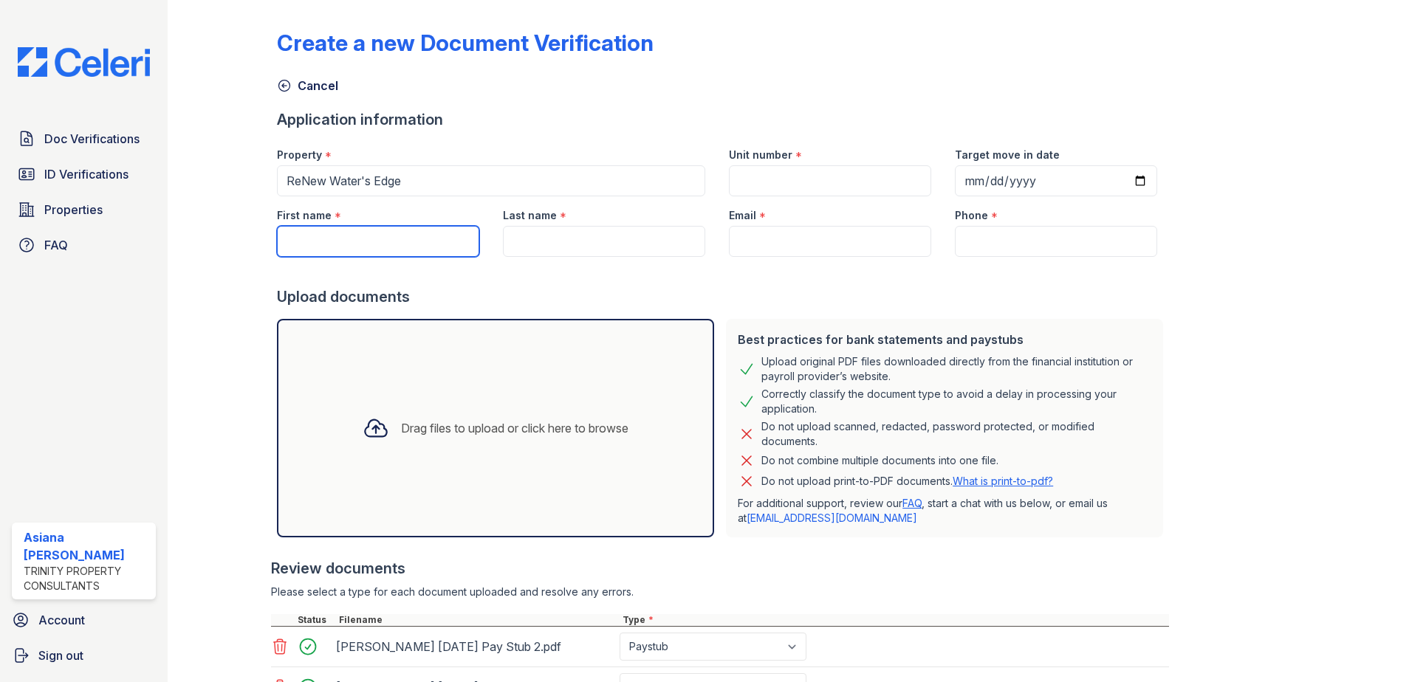
click at [382, 241] on input "First name" at bounding box center [378, 241] width 202 height 31
type input "John"
click at [562, 243] on input "Last name" at bounding box center [604, 241] width 202 height 31
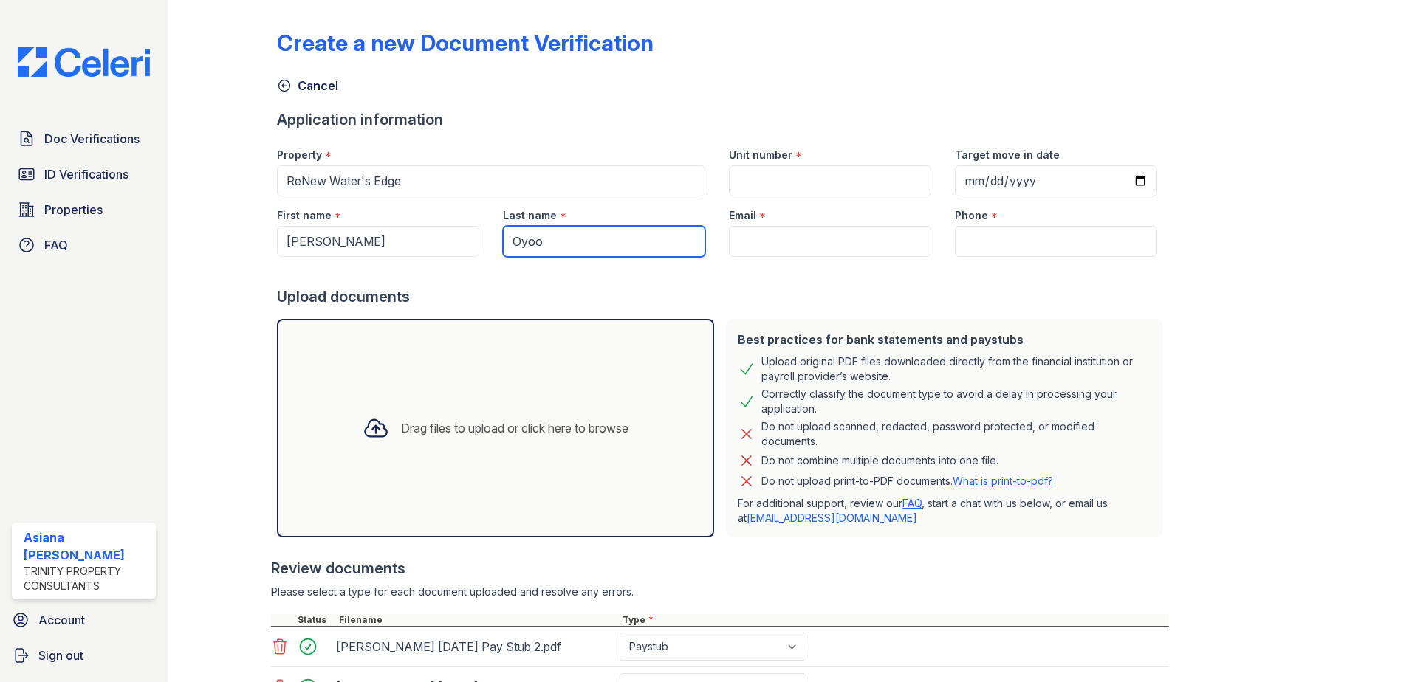
type input "Oyoo"
click at [809, 295] on div "Upload documents" at bounding box center [723, 296] width 892 height 21
click at [798, 263] on div at bounding box center [723, 272] width 892 height 30
click at [797, 245] on input "Email" at bounding box center [830, 241] width 202 height 31
click at [760, 233] on input "Email" at bounding box center [830, 241] width 202 height 31
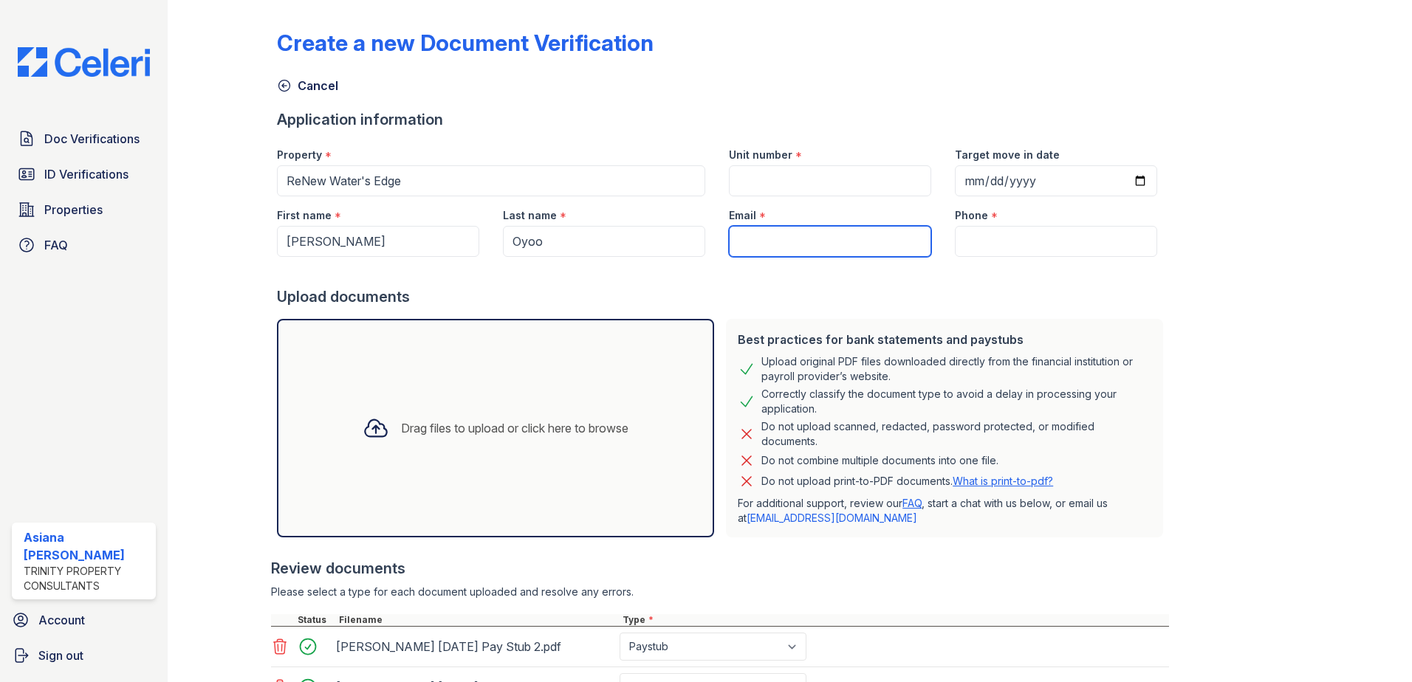
paste input "[EMAIL_ADDRESS][DOMAIN_NAME]"
type input "[EMAIL_ADDRESS][DOMAIN_NAME]"
click at [766, 180] on input "Unit number" at bounding box center [830, 180] width 202 height 31
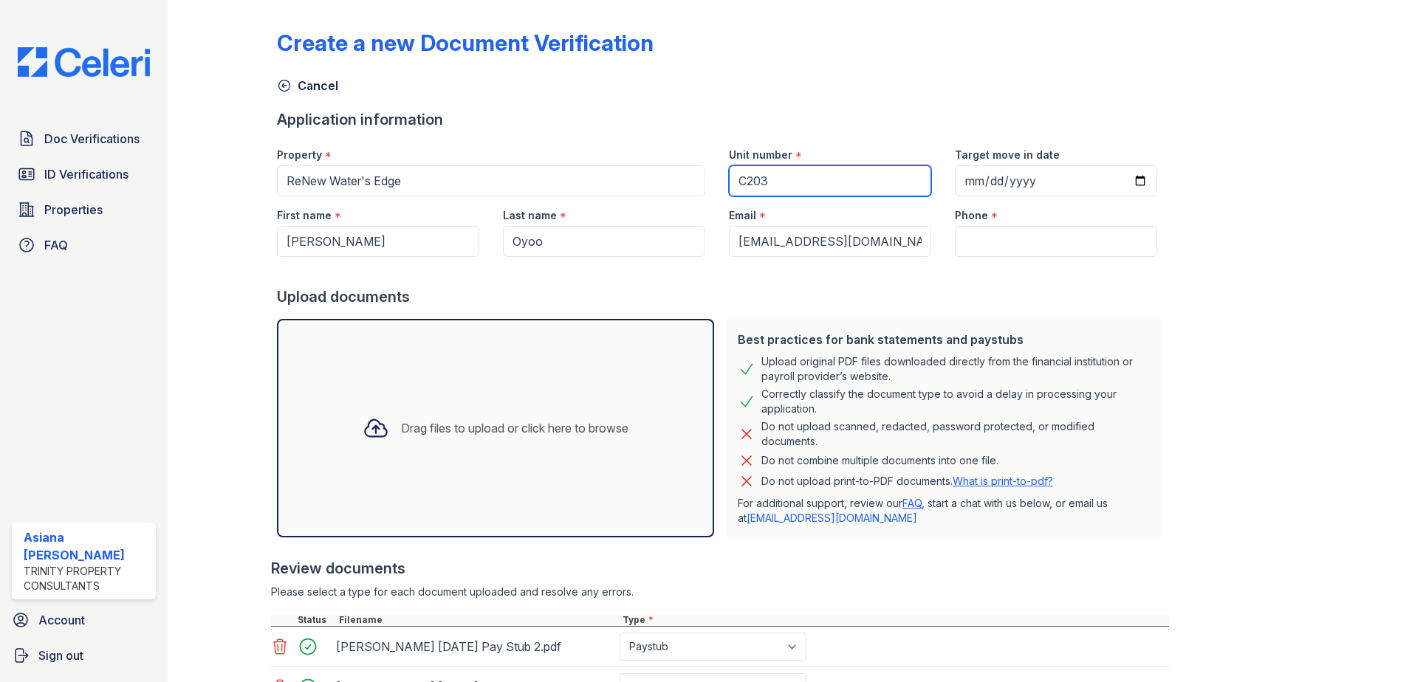
type input "C203"
click at [1122, 177] on input "Target move in date" at bounding box center [1056, 180] width 202 height 31
type input "2025-09-26"
click at [987, 247] on input "Phone" at bounding box center [1056, 241] width 202 height 31
click at [986, 245] on input "Phone" at bounding box center [1056, 241] width 202 height 31
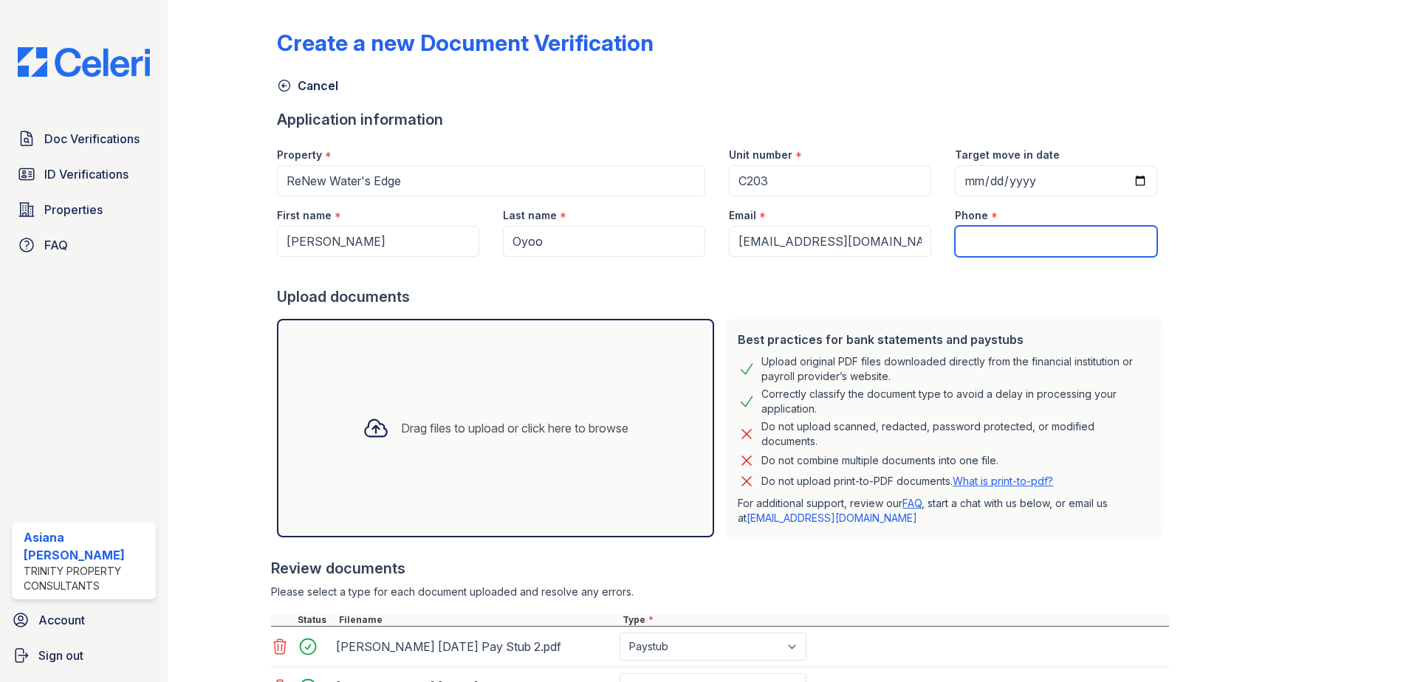
paste input "206-973-9187"
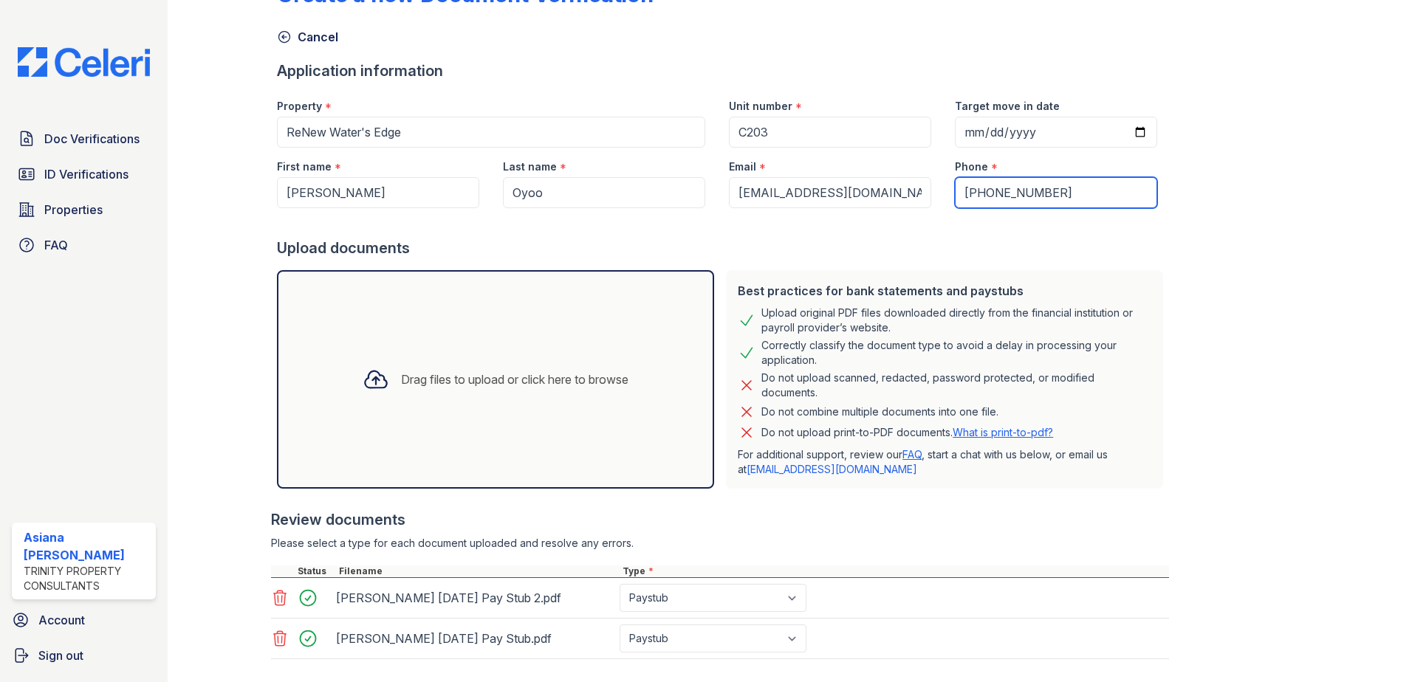
scroll to position [129, 0]
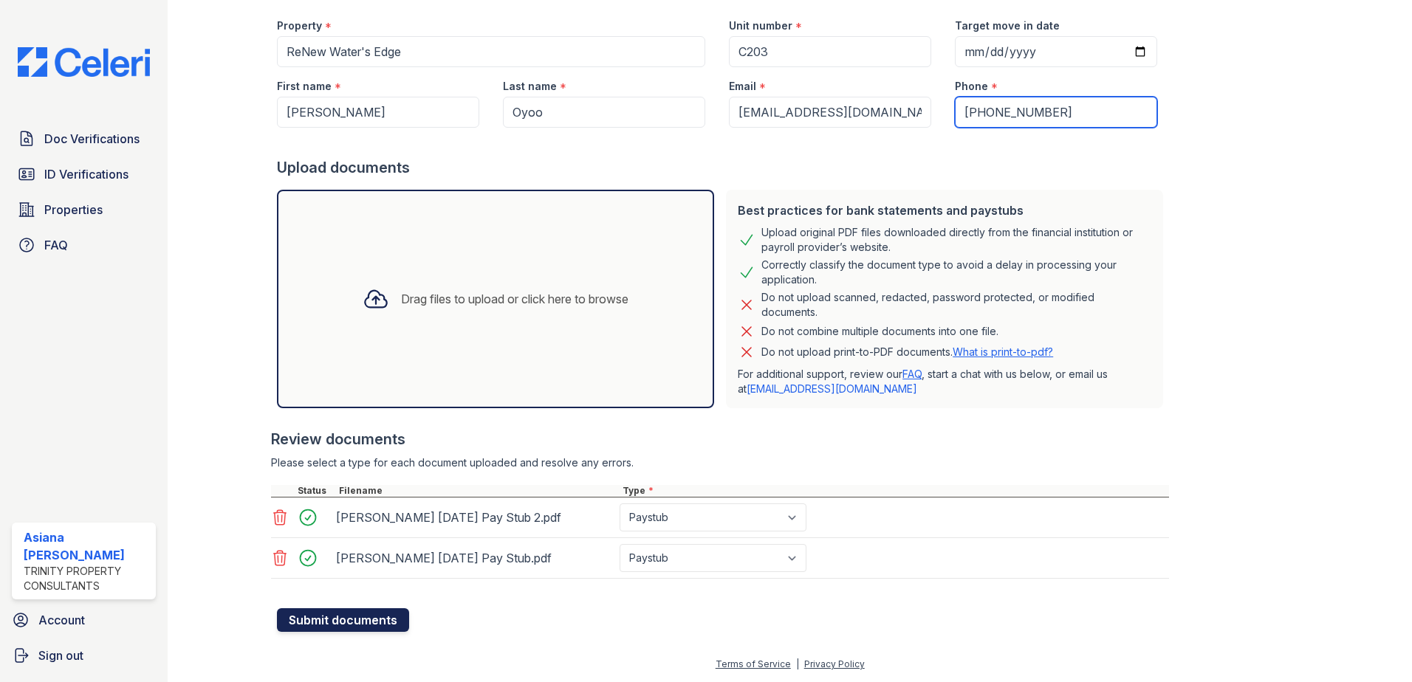
type input "206-973-9187"
click at [342, 625] on button "Submit documents" at bounding box center [343, 620] width 132 height 24
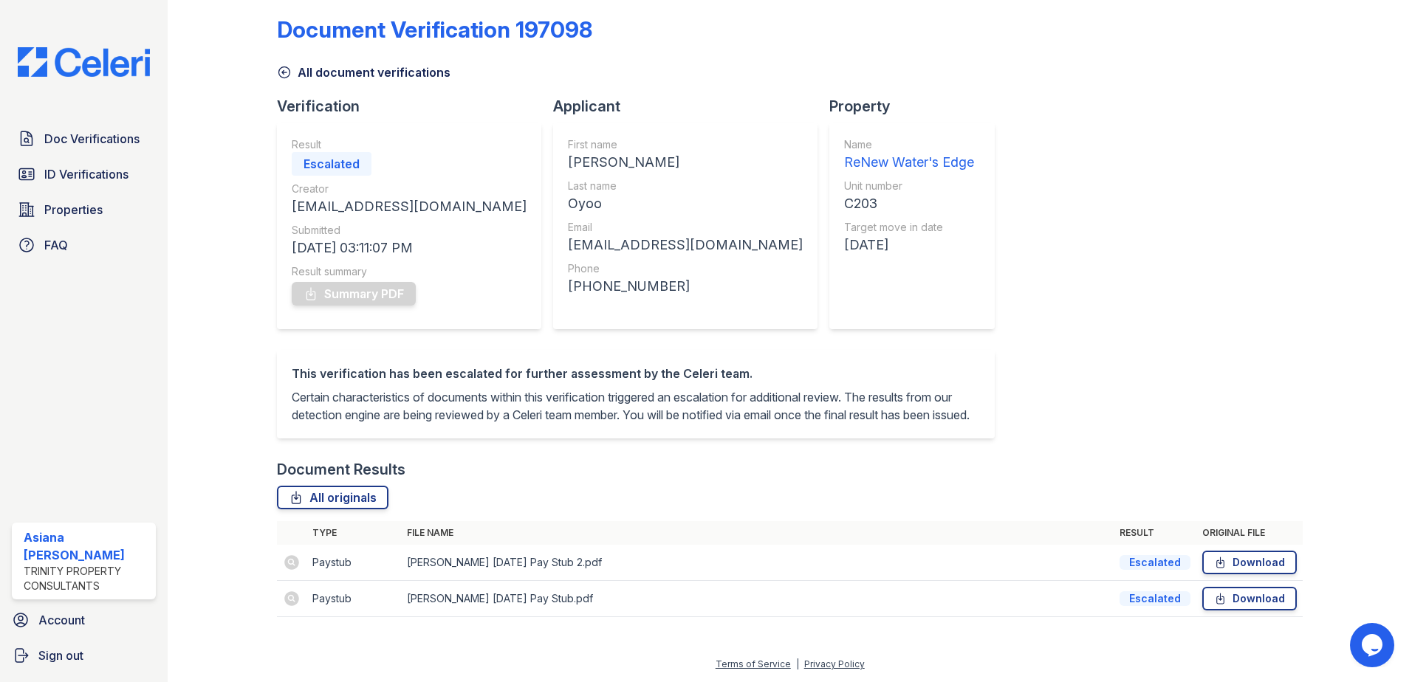
scroll to position [31, 0]
click at [87, 137] on span "Doc Verifications" at bounding box center [91, 139] width 95 height 18
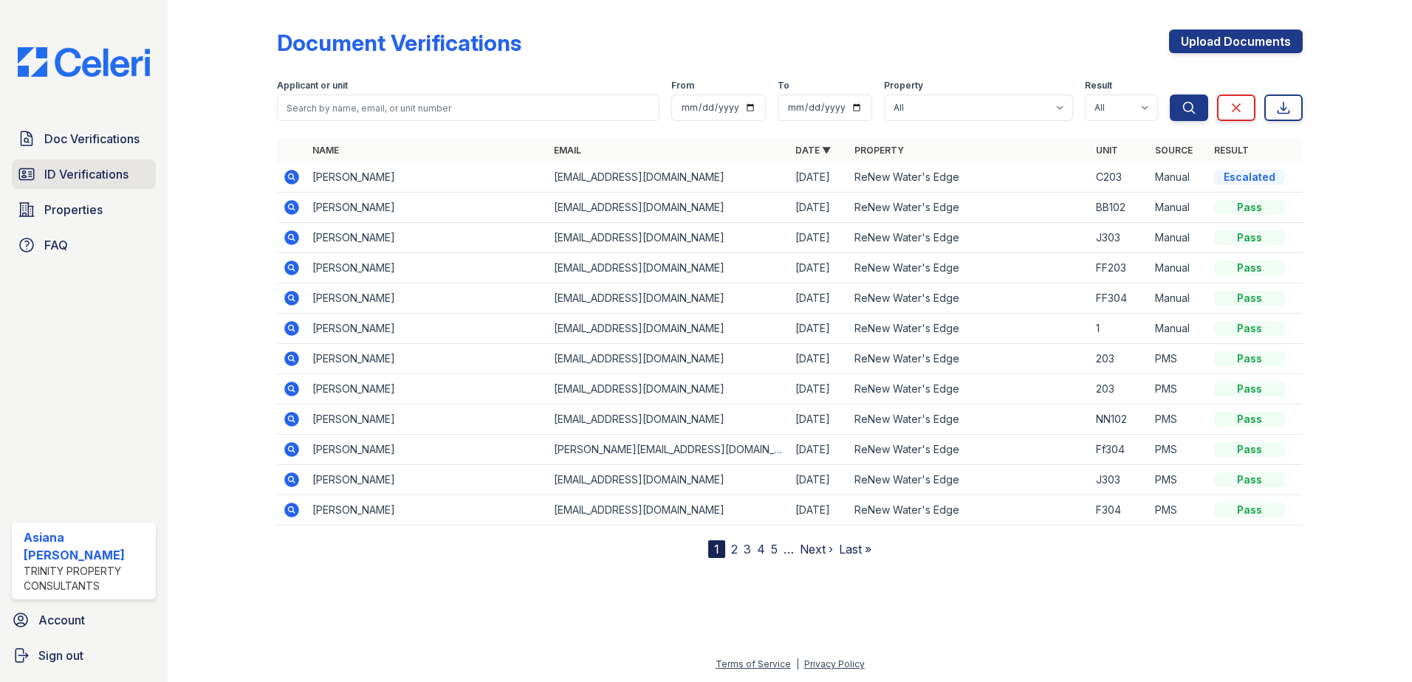
click at [56, 166] on span "ID Verifications" at bounding box center [86, 174] width 84 height 18
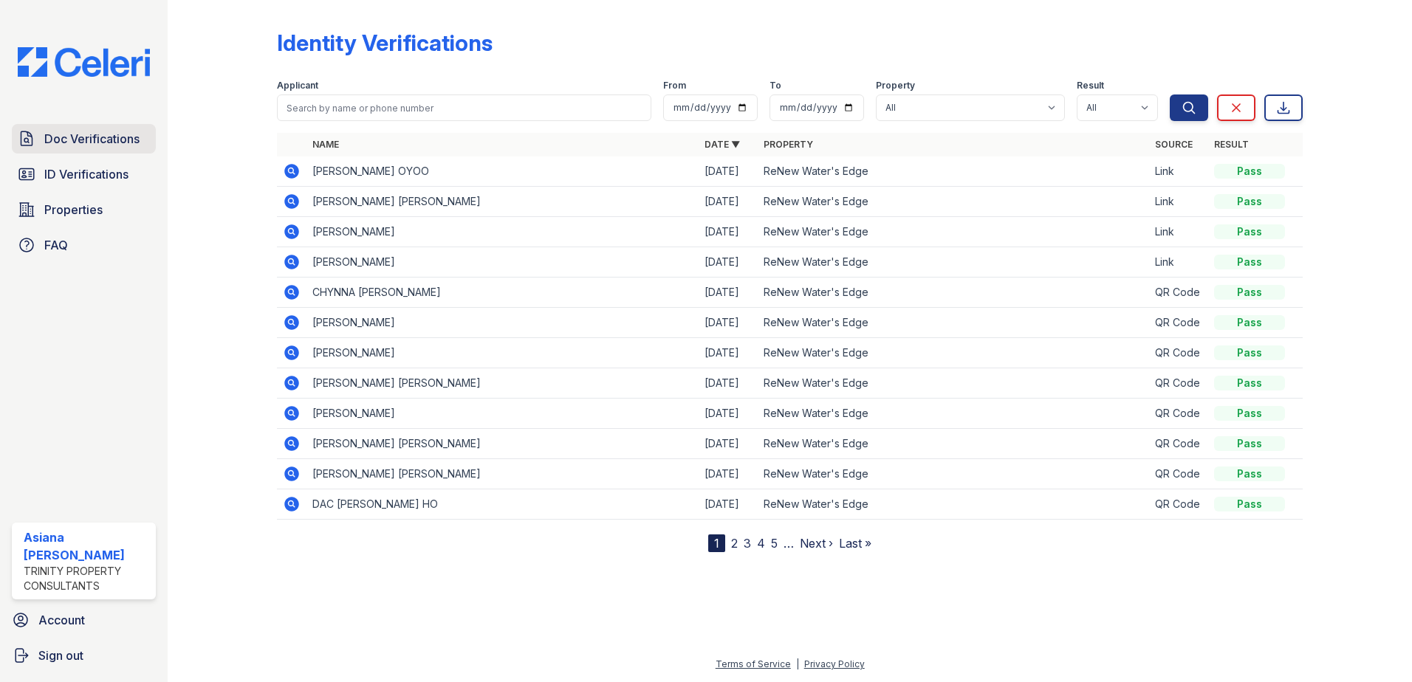
click at [78, 140] on span "Doc Verifications" at bounding box center [91, 139] width 95 height 18
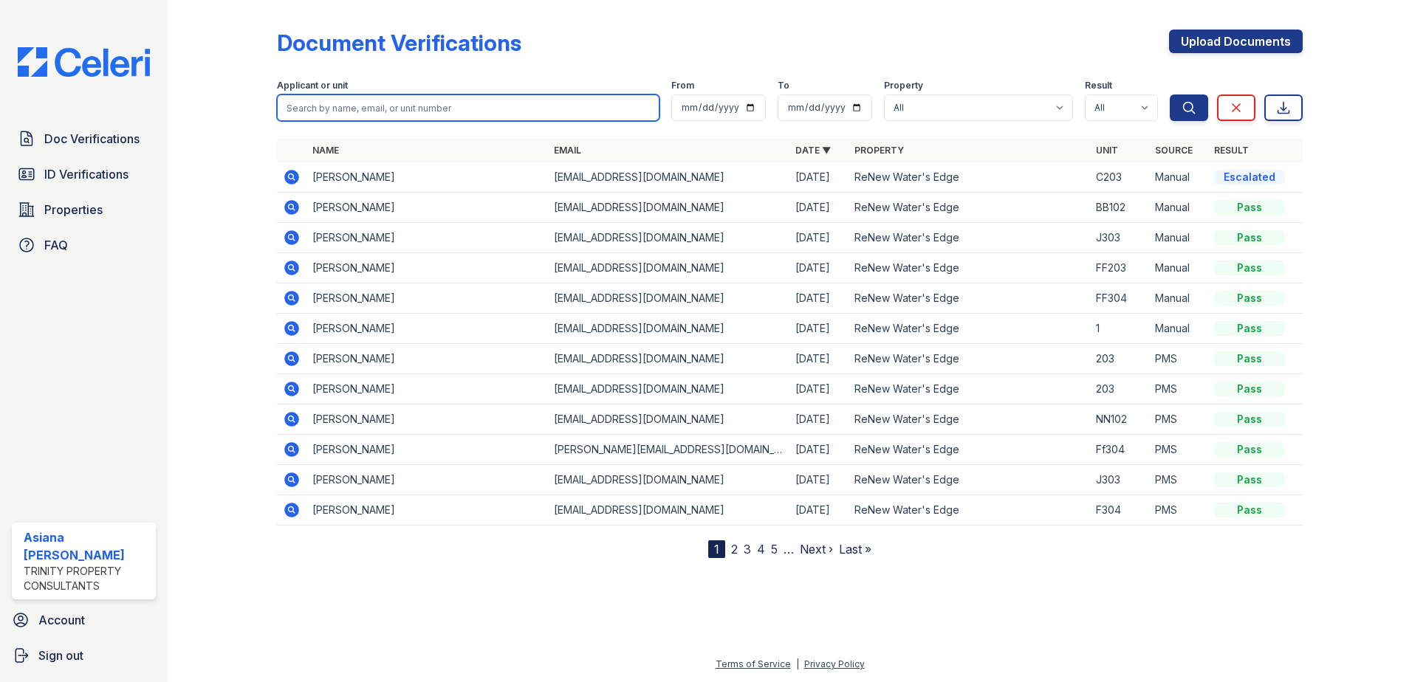
click at [433, 110] on input "search" at bounding box center [468, 107] width 382 height 27
type input "oyoo"
click at [1169, 94] on button "Search" at bounding box center [1188, 107] width 38 height 27
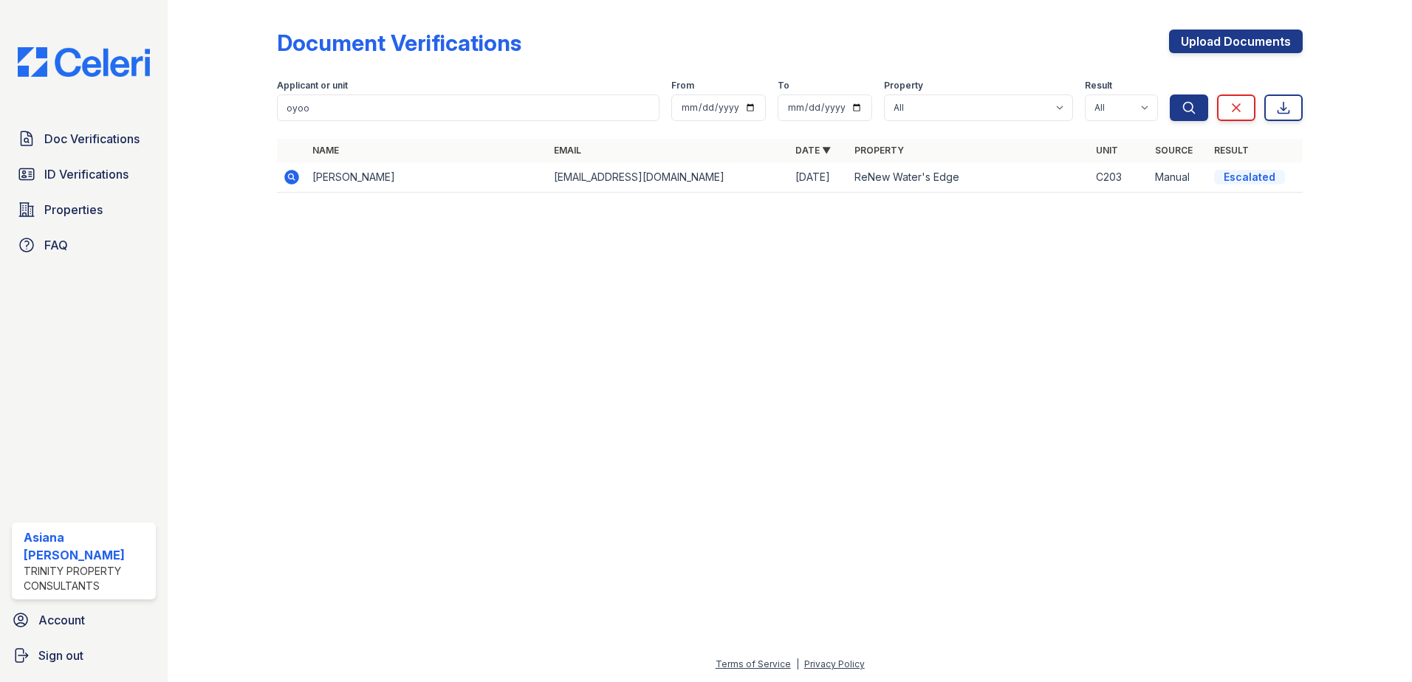
click at [331, 182] on td "John Oyoo" at bounding box center [426, 177] width 241 height 30
click at [641, 182] on td "joyoo80@yahoo.com" at bounding box center [668, 177] width 241 height 30
click at [230, 408] on div at bounding box center [789, 443] width 1197 height 425
click at [343, 183] on td "John Oyoo" at bounding box center [426, 177] width 241 height 30
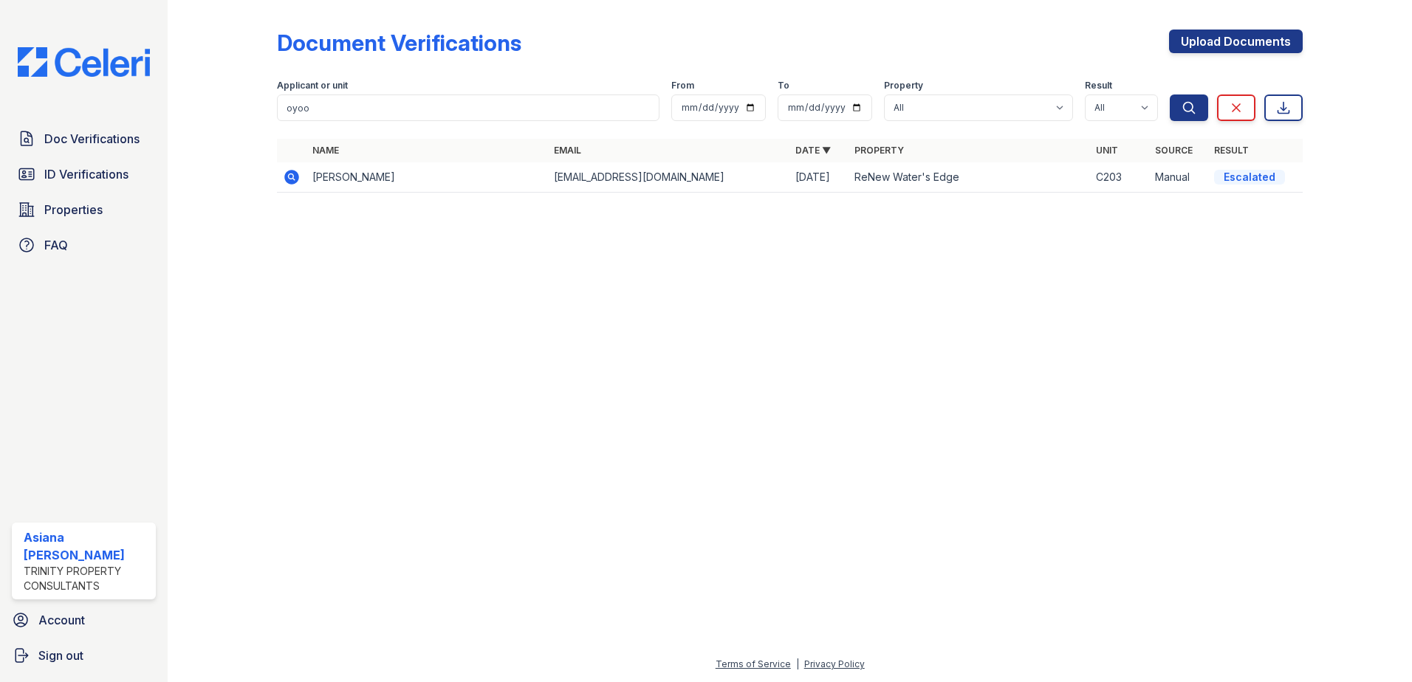
click at [286, 170] on icon at bounding box center [292, 177] width 18 height 18
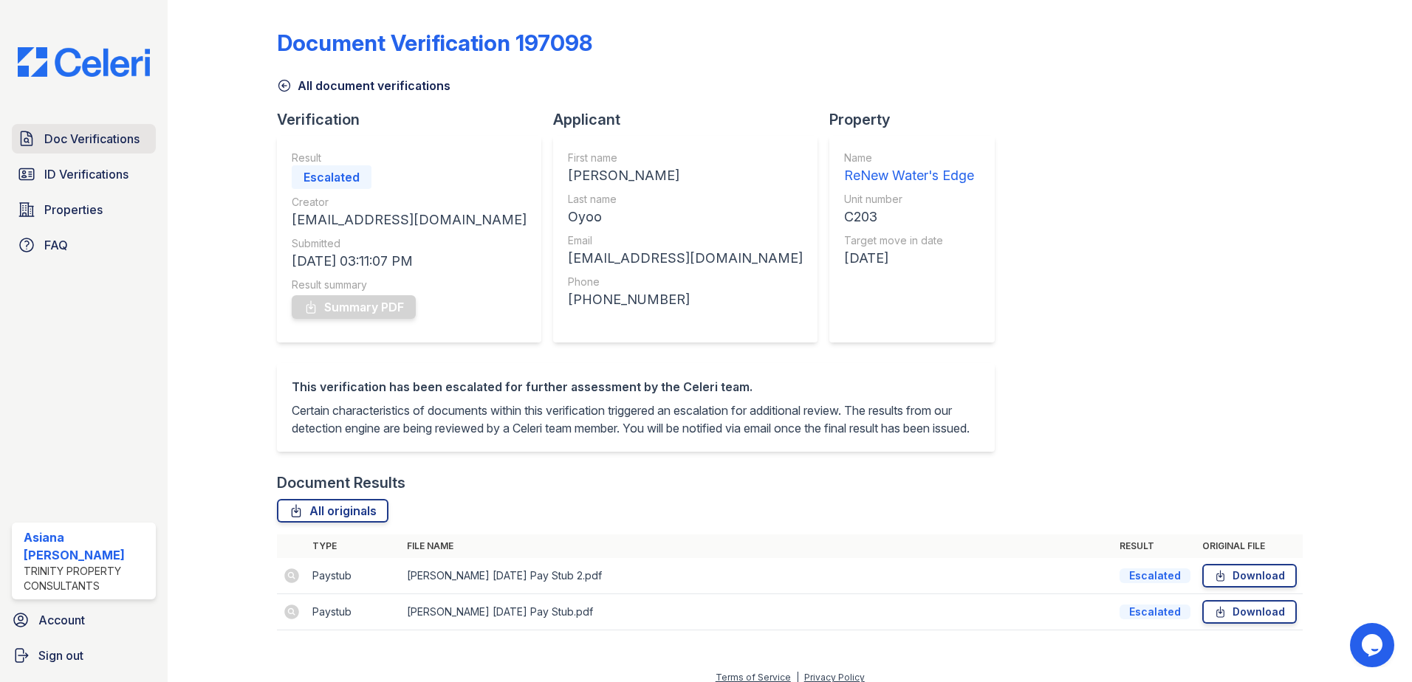
click at [101, 140] on span "Doc Verifications" at bounding box center [91, 139] width 95 height 18
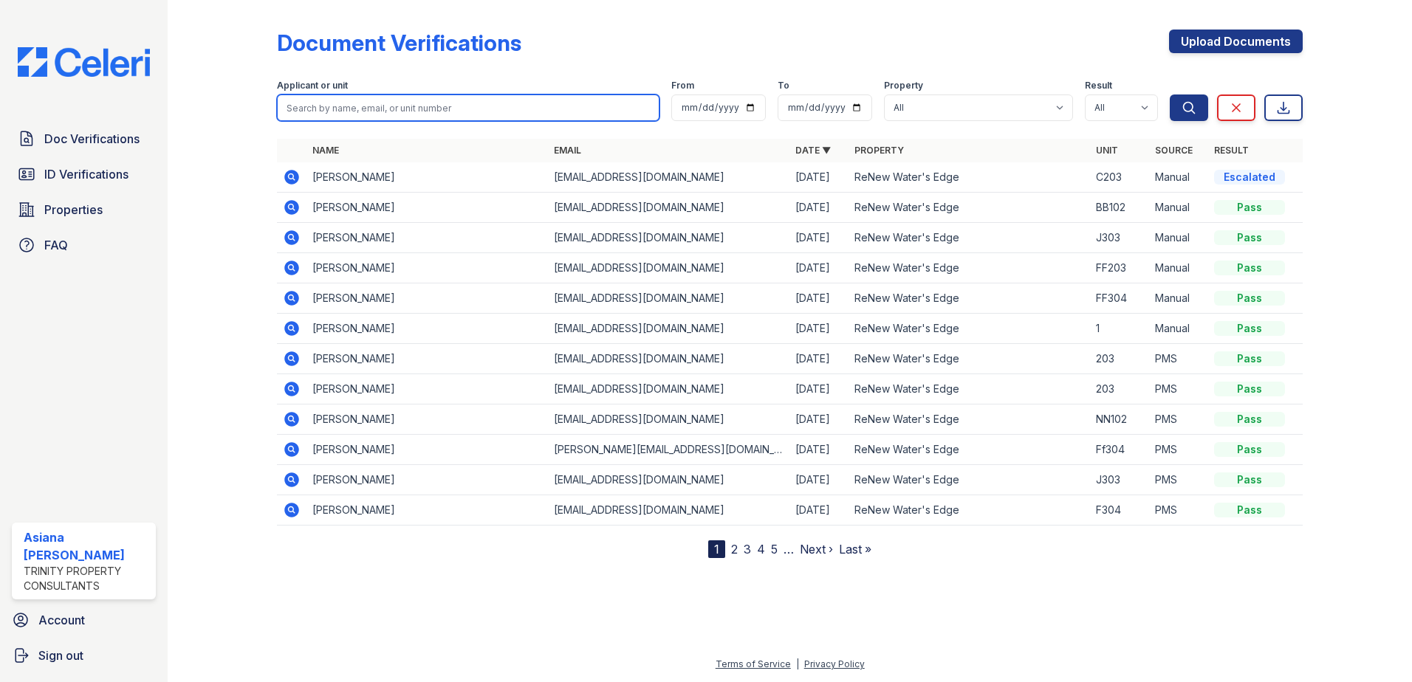
click at [509, 107] on input "search" at bounding box center [468, 107] width 382 height 27
type input "[PERSON_NAME]"
click at [1169, 94] on button "Search" at bounding box center [1188, 107] width 38 height 27
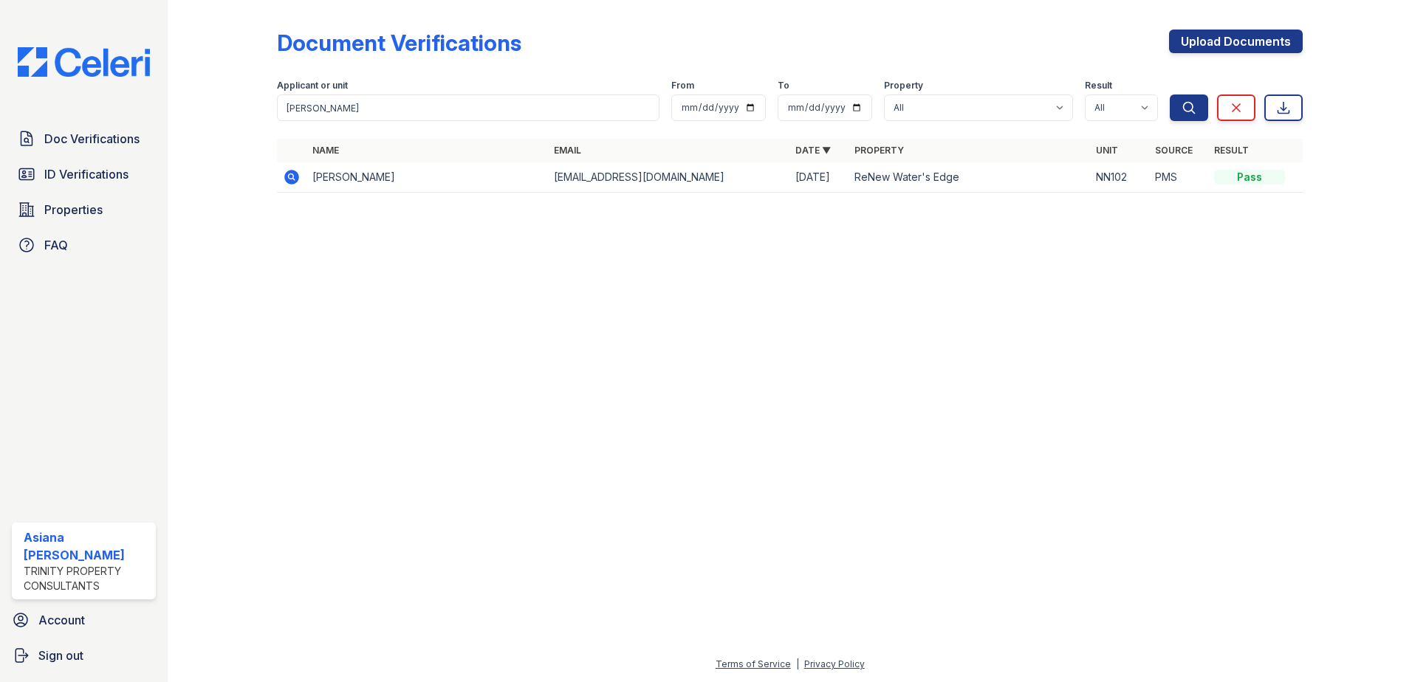
click at [323, 173] on td "[PERSON_NAME]" at bounding box center [426, 177] width 241 height 30
click at [292, 176] on icon at bounding box center [291, 176] width 4 height 4
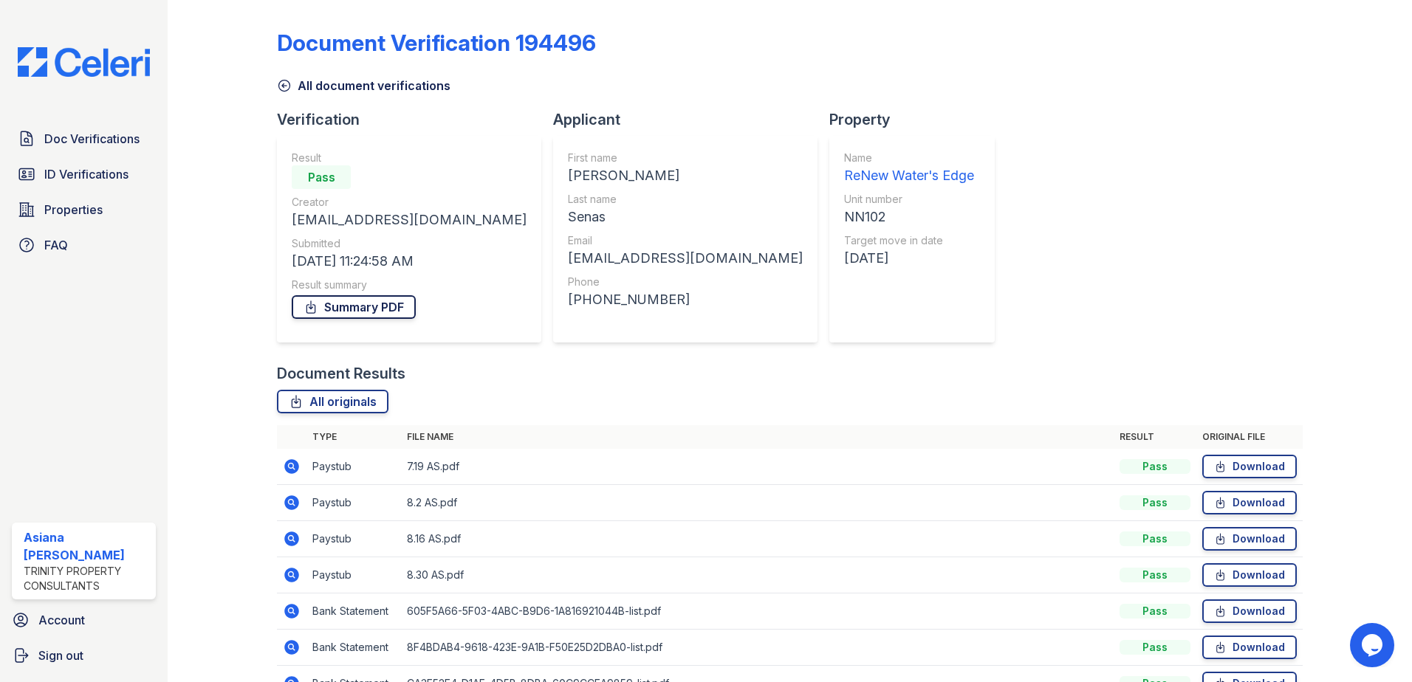
click at [351, 303] on link "Summary PDF" at bounding box center [354, 307] width 124 height 24
click at [114, 139] on span "Doc Verifications" at bounding box center [91, 139] width 95 height 18
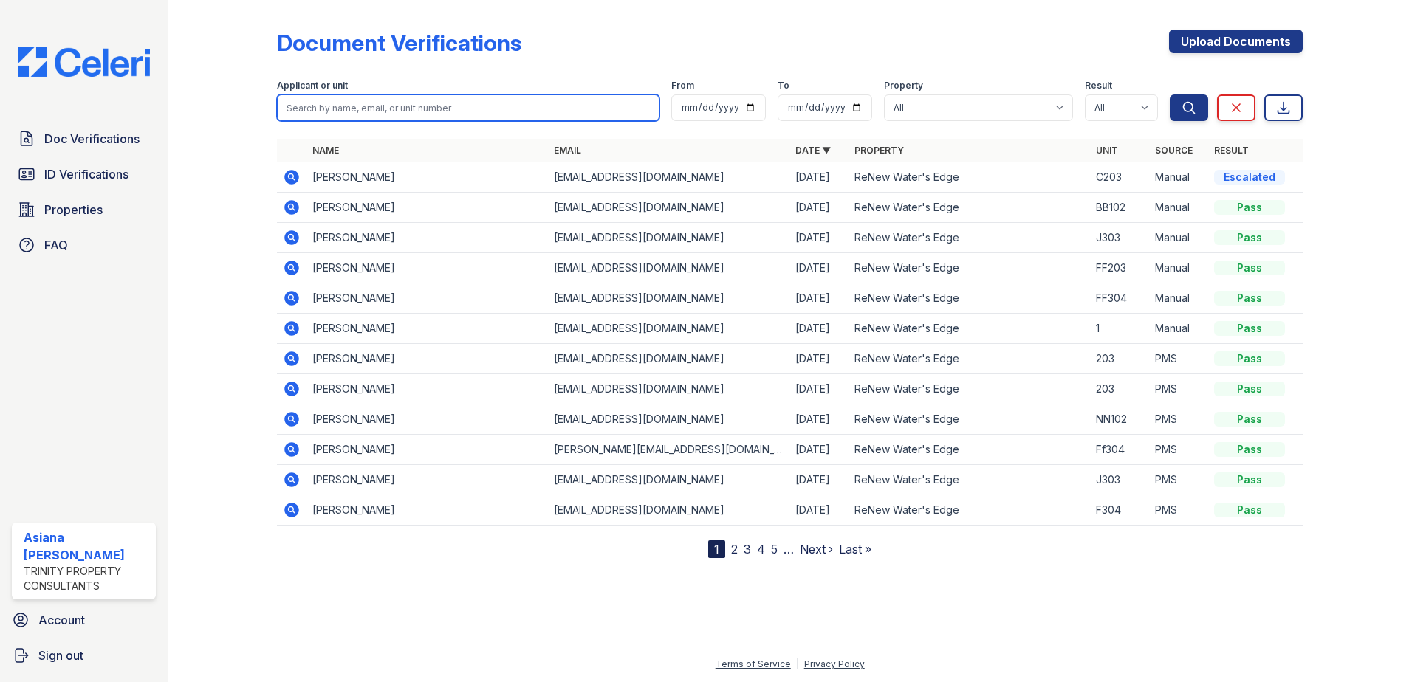
click at [535, 115] on input "search" at bounding box center [468, 107] width 382 height 27
type input "[PERSON_NAME]"
click at [1169, 94] on button "Search" at bounding box center [1188, 107] width 38 height 27
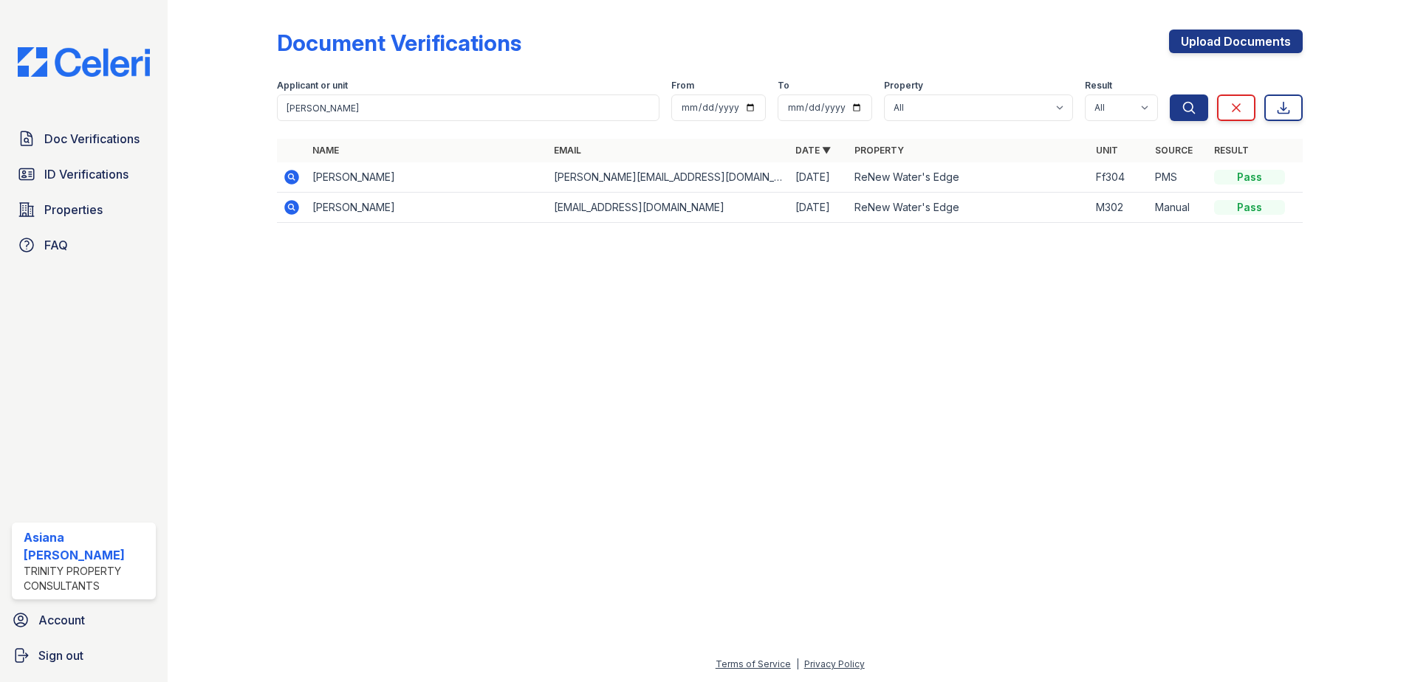
click at [340, 121] on form "Applicant or unit [PERSON_NAME] From To Property All ReNew Water's Edge Result …" at bounding box center [789, 97] width 1025 height 59
click at [319, 102] on input "[PERSON_NAME]" at bounding box center [468, 107] width 382 height 27
type input "[PERSON_NAME]"
click at [1169, 94] on button "Search" at bounding box center [1188, 107] width 38 height 27
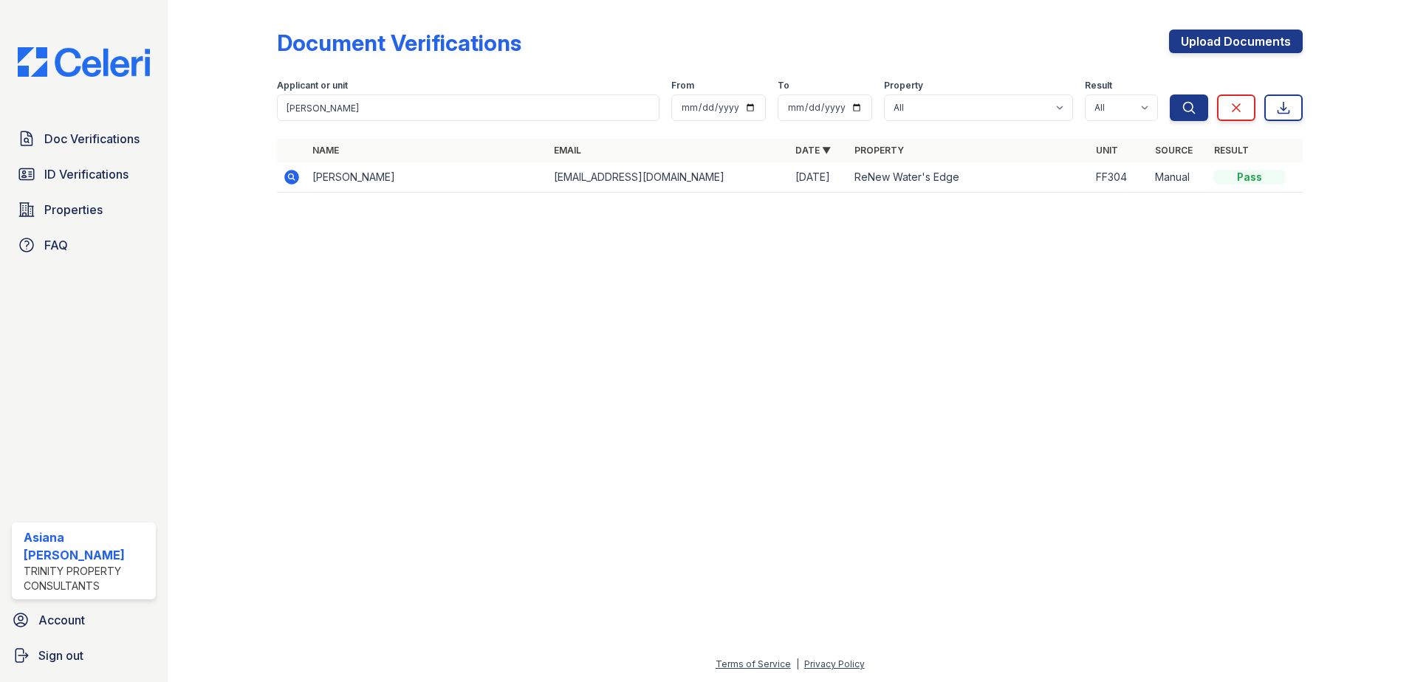
click at [331, 171] on td "[PERSON_NAME]" at bounding box center [426, 177] width 241 height 30
click at [300, 171] on icon at bounding box center [292, 177] width 18 height 18
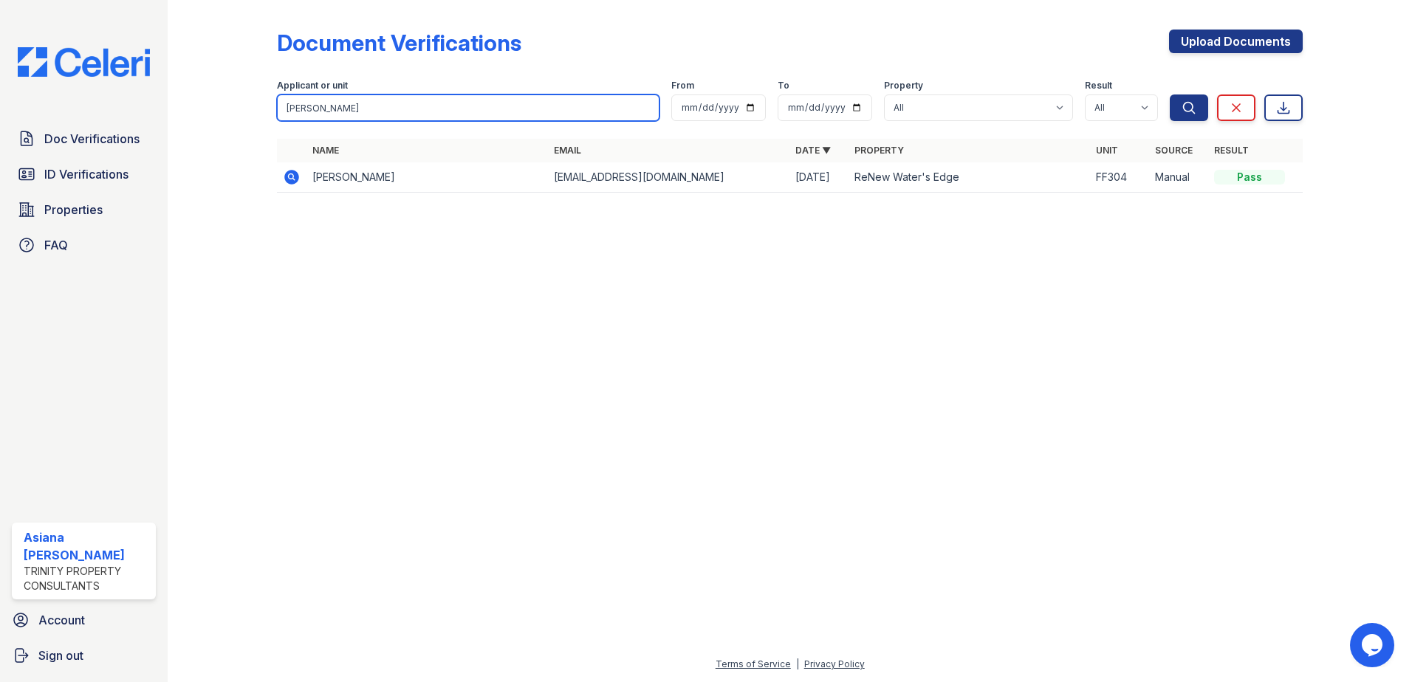
click at [335, 106] on input "[PERSON_NAME]" at bounding box center [468, 107] width 382 height 27
type input "[PERSON_NAME]"
click at [1169, 94] on button "Search" at bounding box center [1188, 107] width 38 height 27
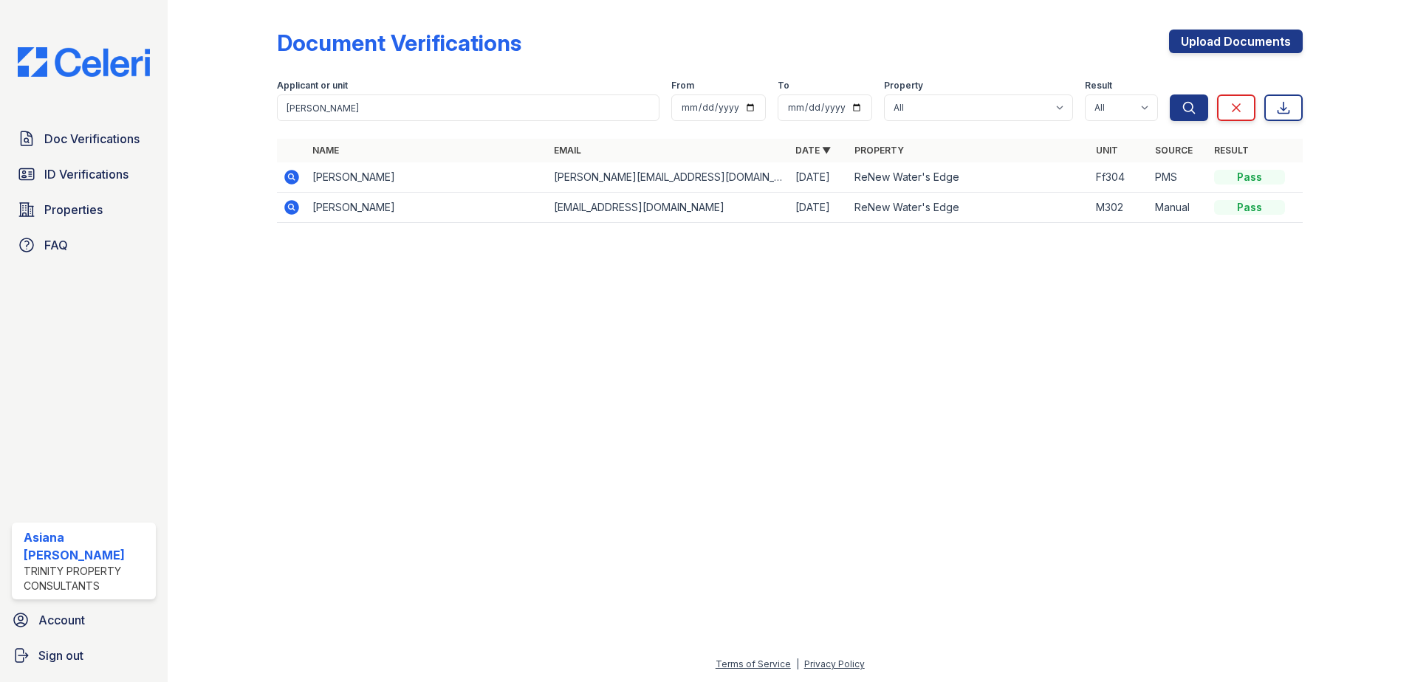
click at [291, 181] on icon at bounding box center [291, 177] width 15 height 15
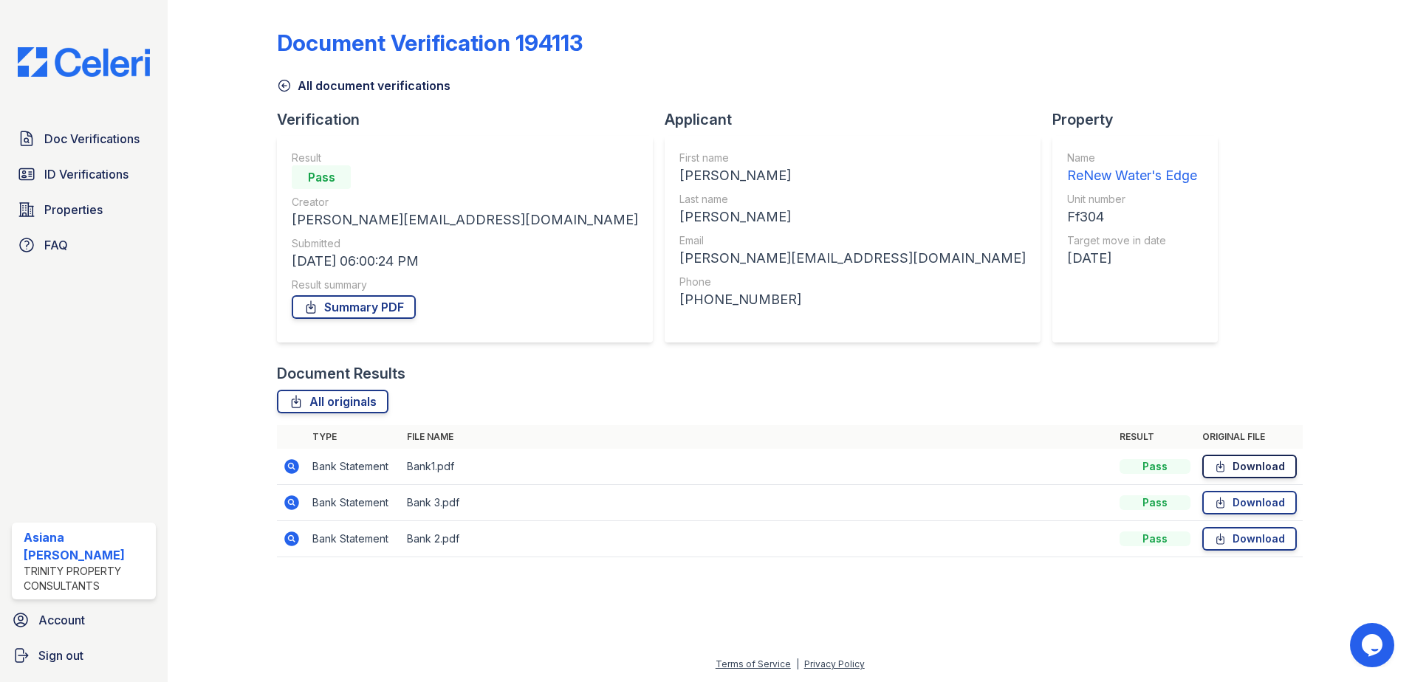
click at [1262, 472] on link "Download" at bounding box center [1249, 467] width 94 height 24
click at [1251, 506] on link "Download" at bounding box center [1249, 503] width 94 height 24
click at [1245, 540] on link "Download" at bounding box center [1249, 539] width 94 height 24
click at [371, 317] on link "Summary PDF" at bounding box center [354, 307] width 124 height 24
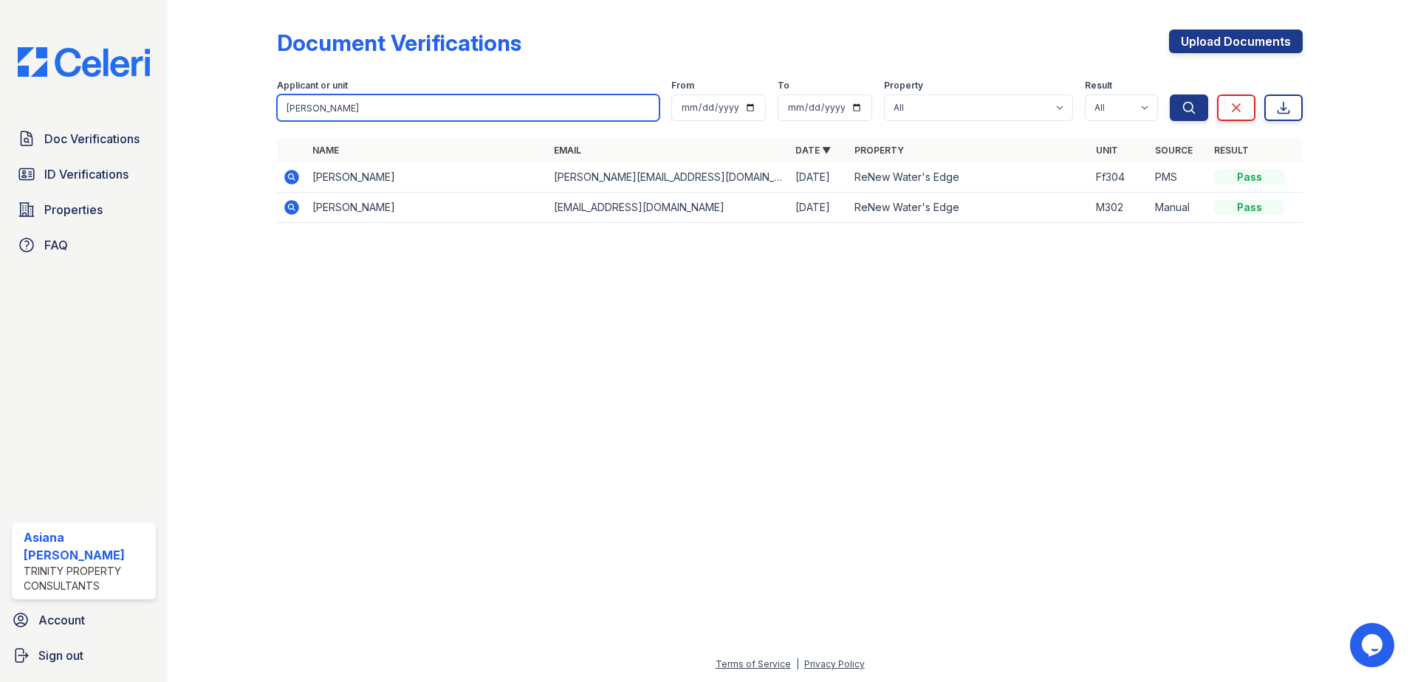
click at [379, 105] on input "[PERSON_NAME]" at bounding box center [468, 107] width 382 height 27
type input "[PERSON_NAME]"
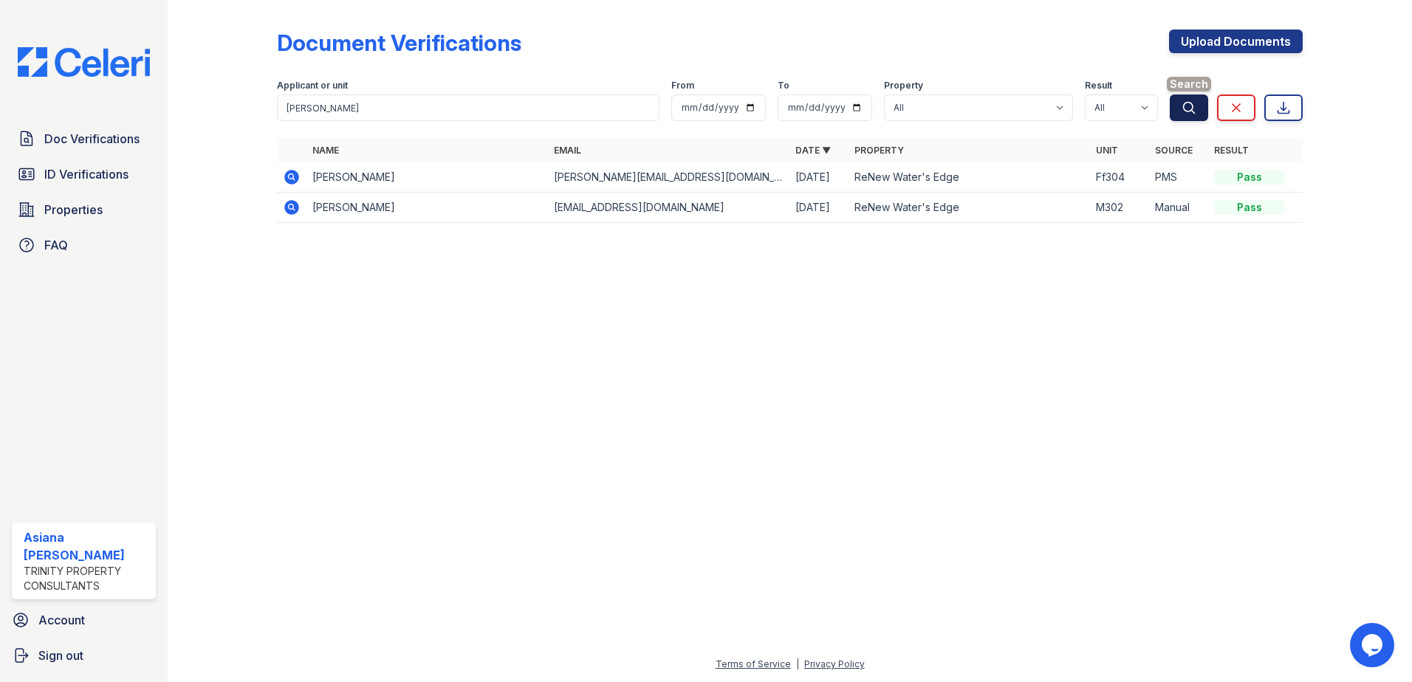
click at [1195, 106] on icon "submit" at bounding box center [1188, 107] width 15 height 15
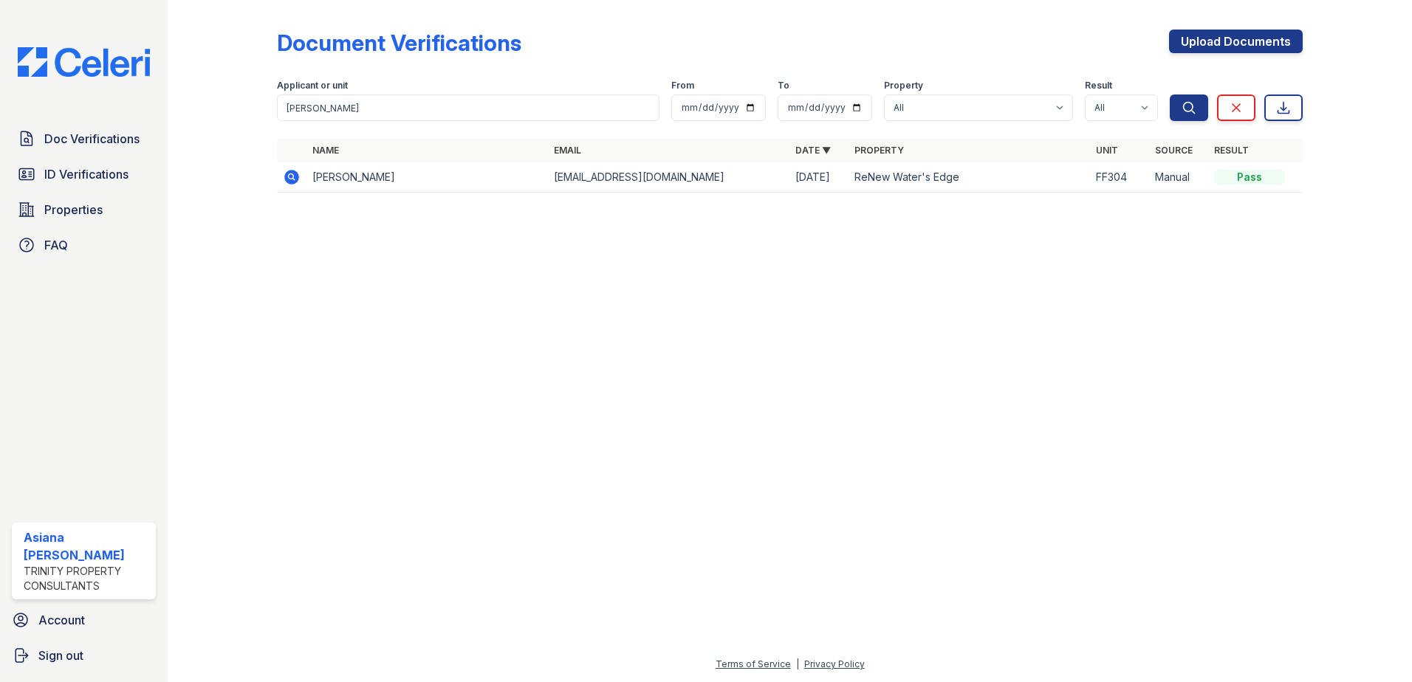
click at [381, 179] on td "[PERSON_NAME]" at bounding box center [426, 177] width 241 height 30
click at [295, 179] on icon at bounding box center [291, 177] width 15 height 15
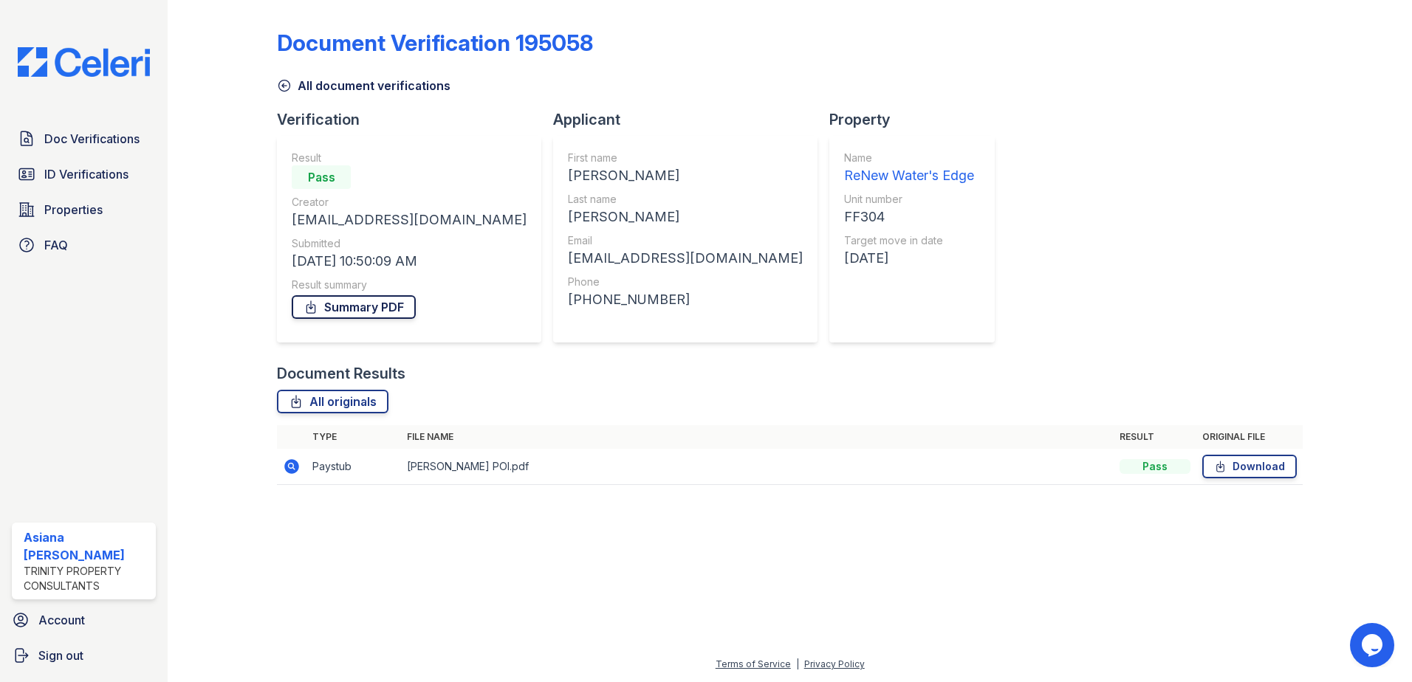
click at [344, 310] on link "Summary PDF" at bounding box center [354, 307] width 124 height 24
